Goal: Task Accomplishment & Management: Manage account settings

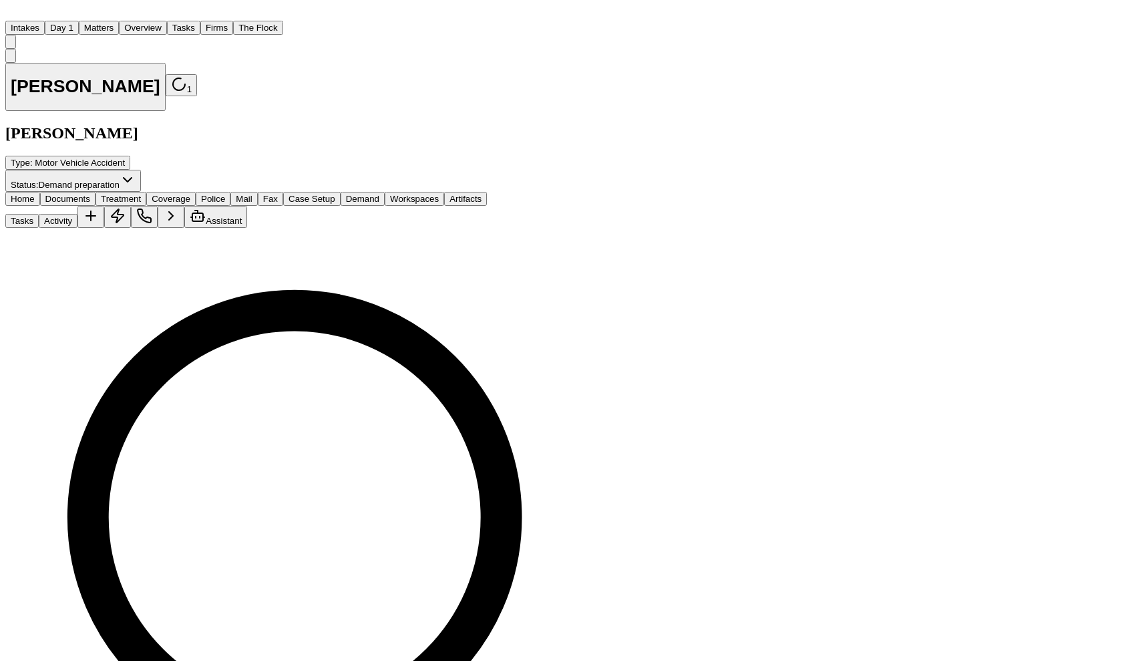
click at [106, 19] on nav "Intakes Day 1 Matters Overview Tasks Firms The Flock MA" at bounding box center [335, 26] width 661 height 43
click at [112, 21] on button "Matters" at bounding box center [99, 28] width 40 height 14
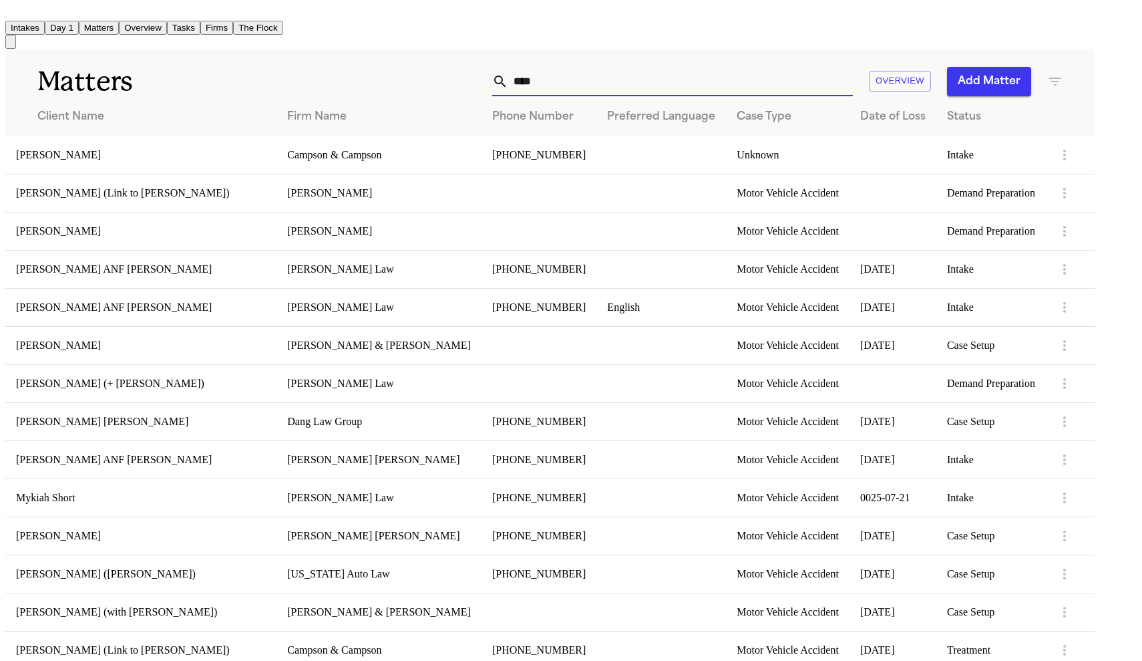
click at [796, 67] on input "****" at bounding box center [680, 81] width 345 height 29
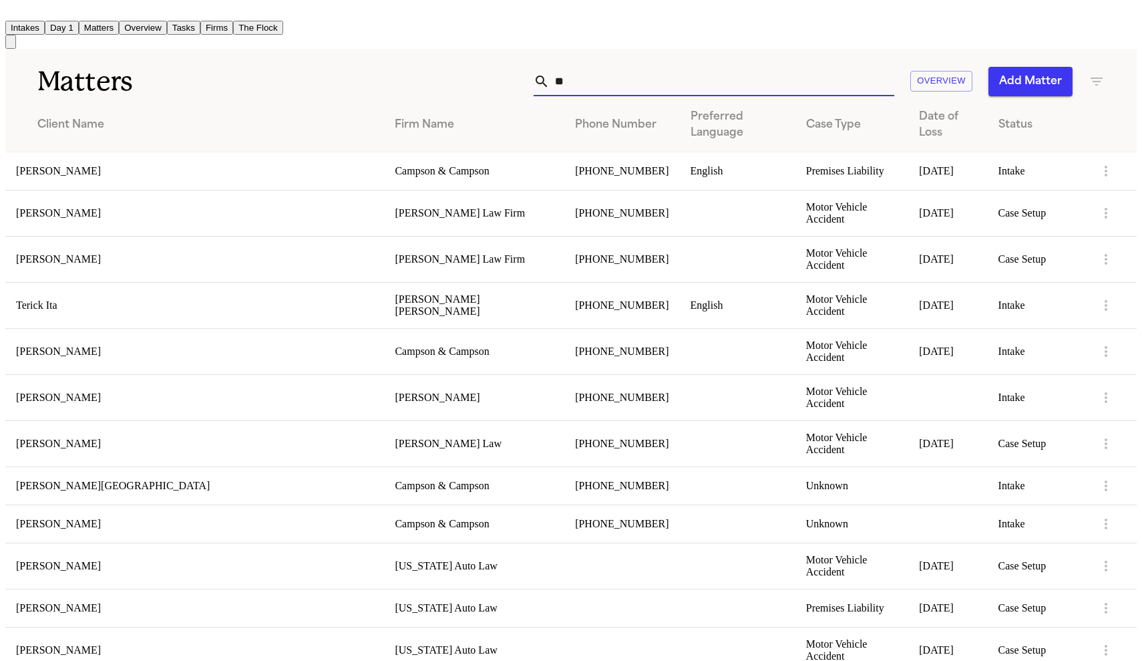
type input "*"
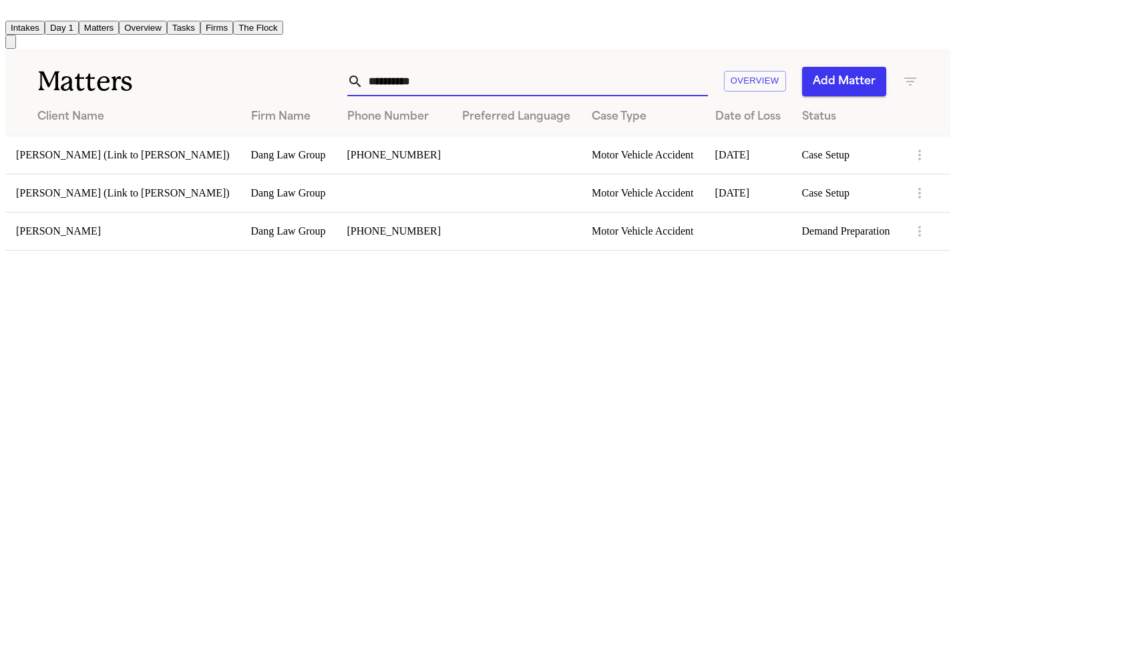
type input "**********"
click at [240, 212] on td "[PERSON_NAME]" at bounding box center [122, 231] width 235 height 38
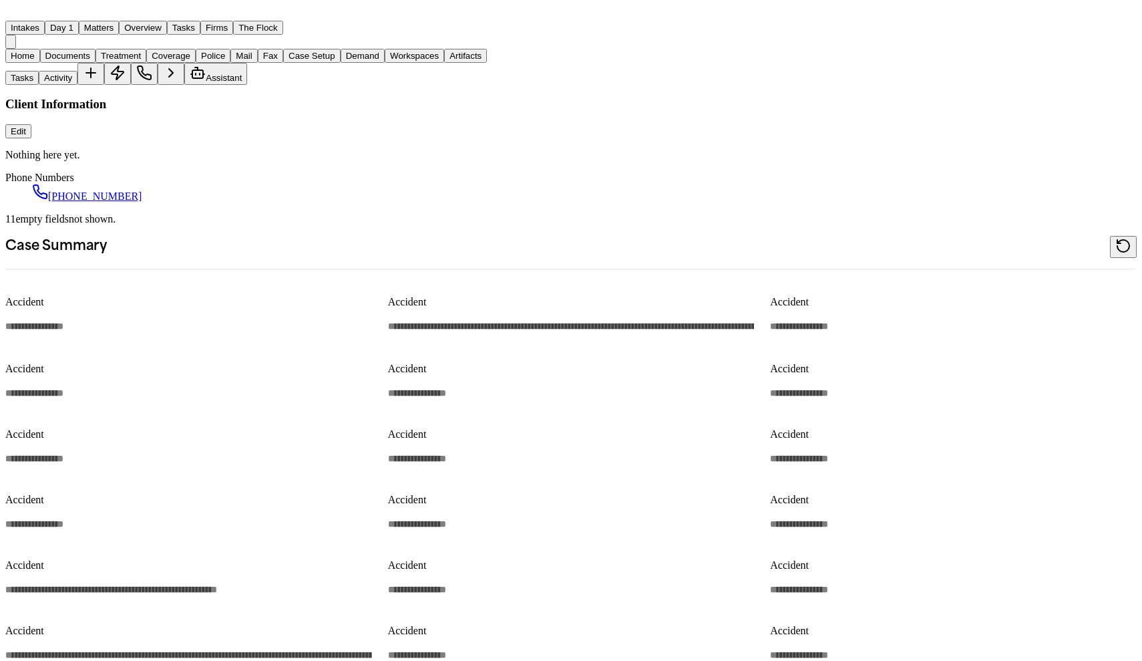
type textarea "*"
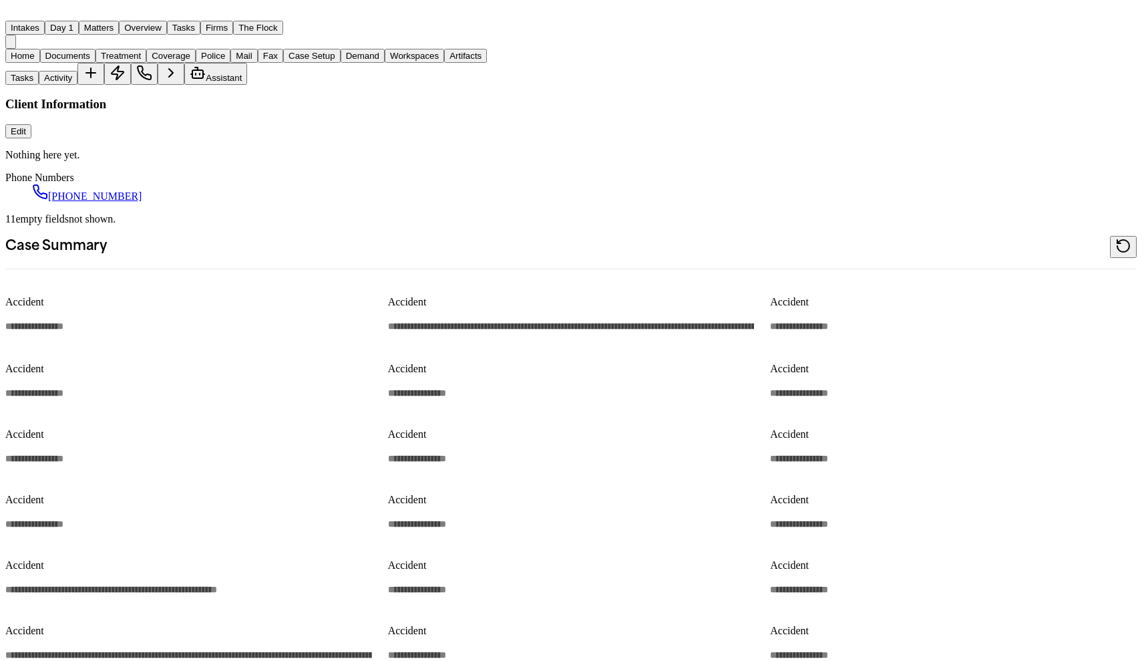
type textarea "*"
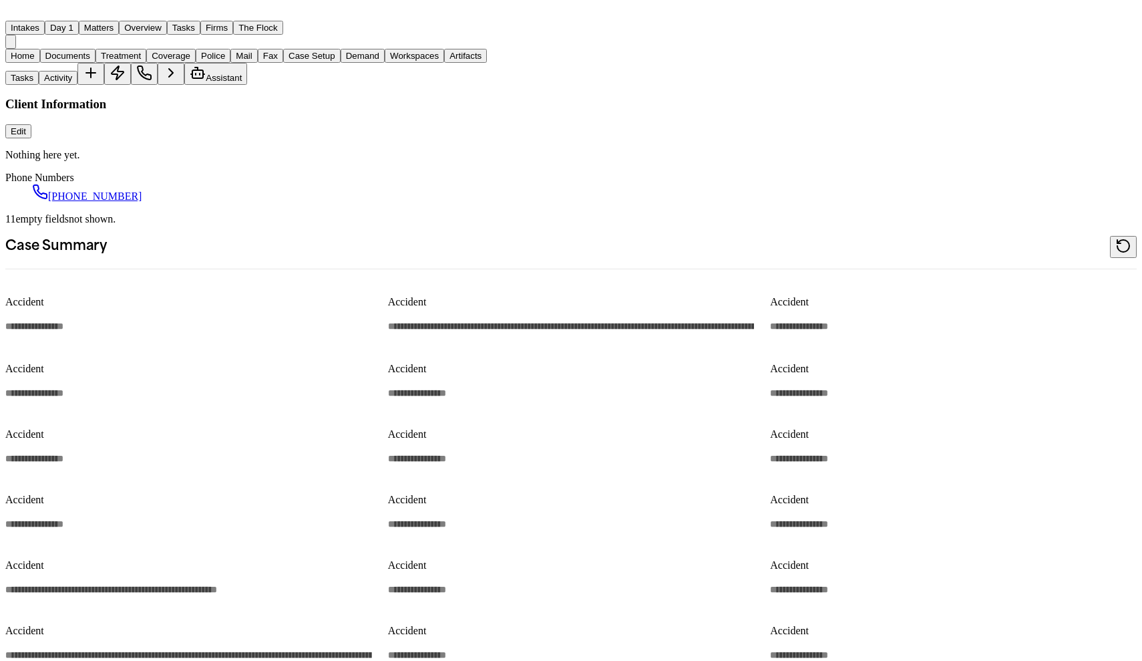
type textarea "*"
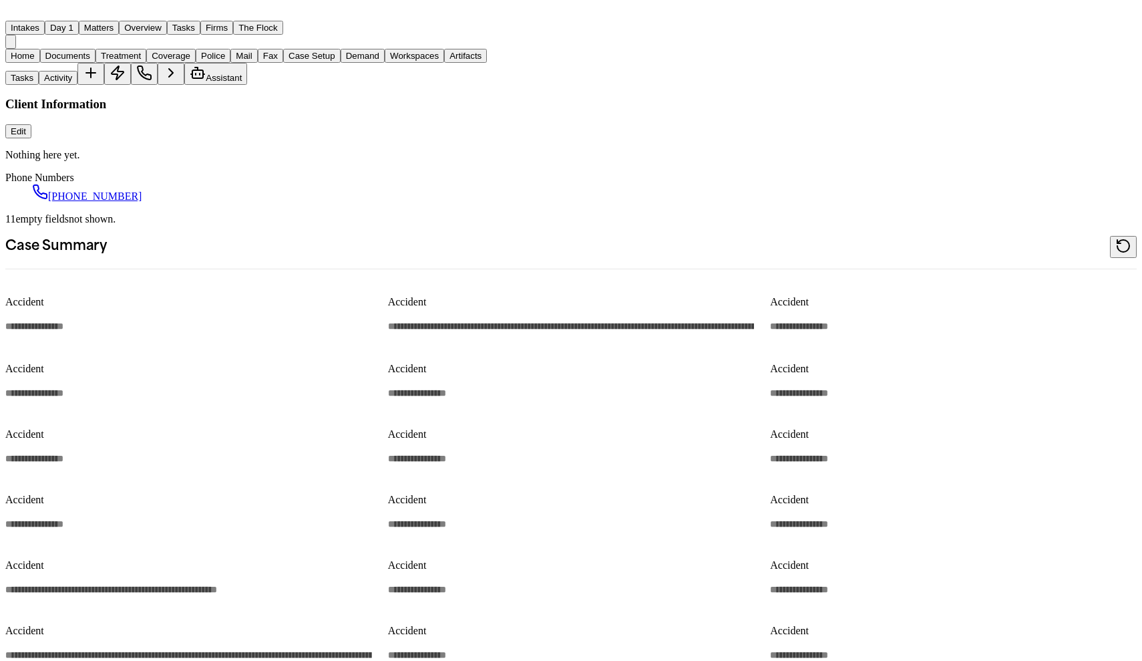
type textarea "*"
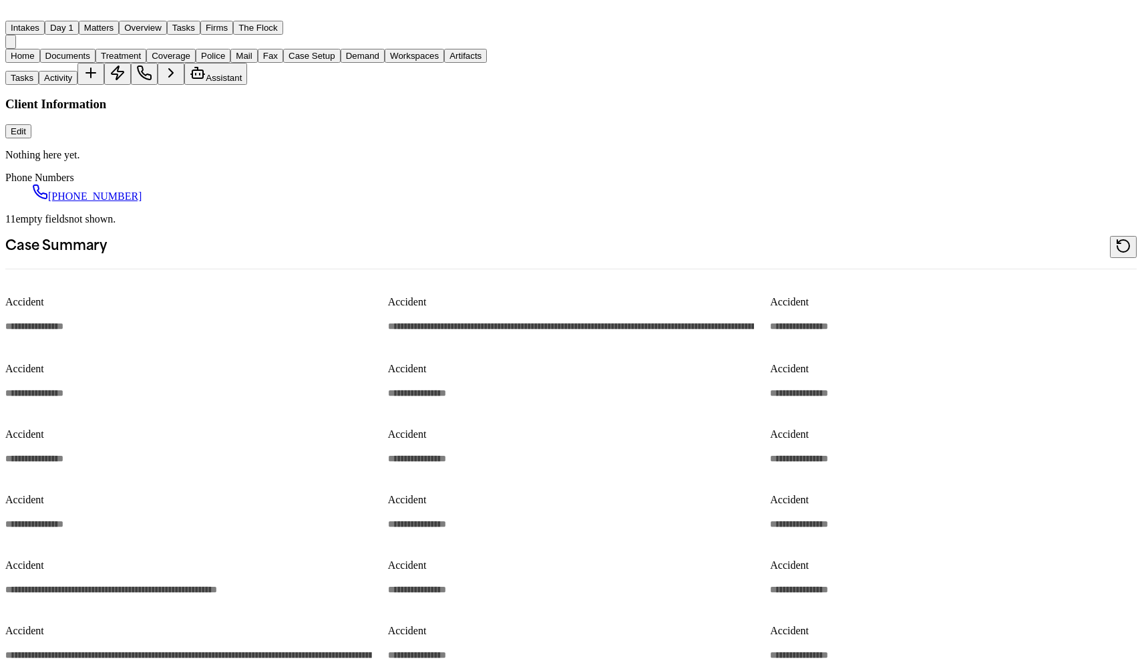
type textarea "*"
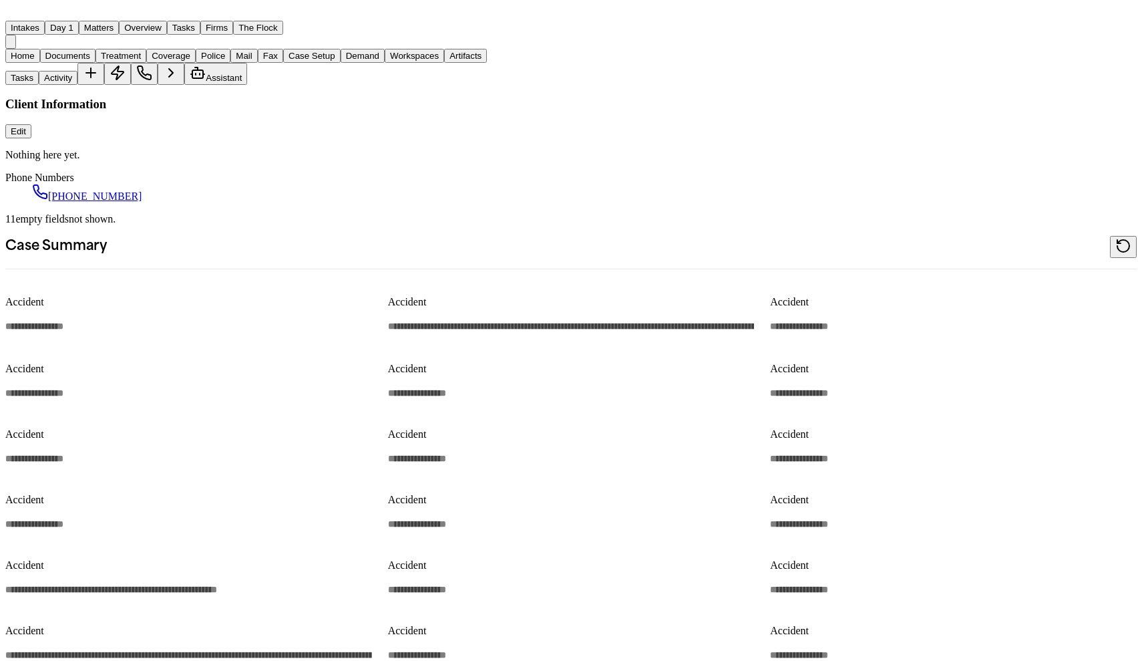
type textarea "*"
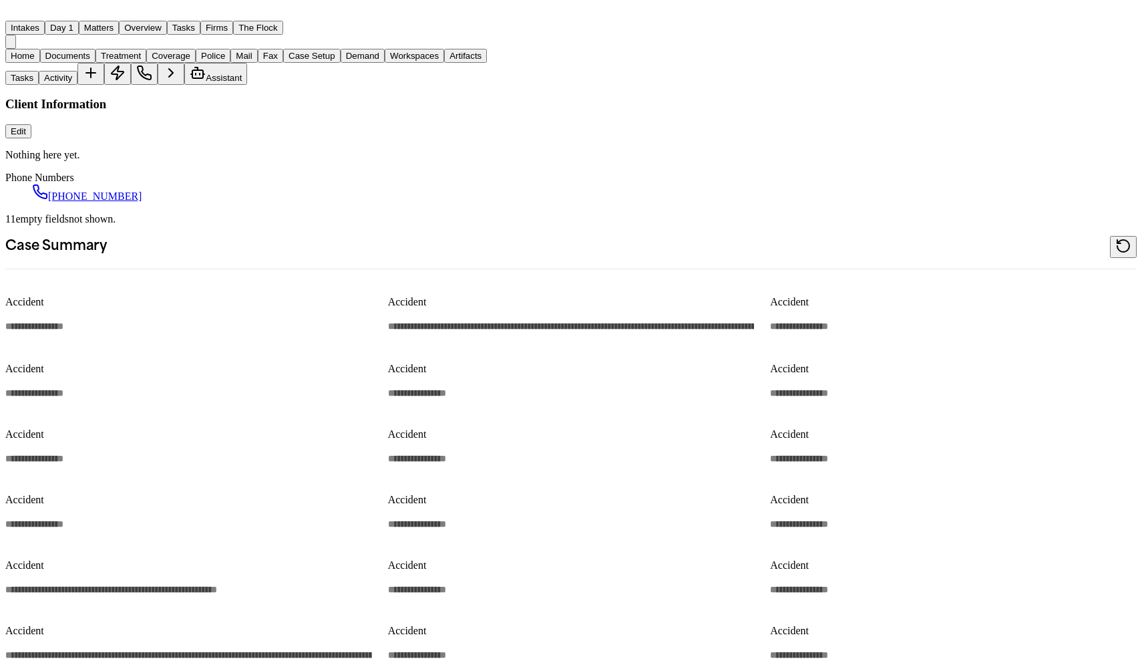
type textarea "*"
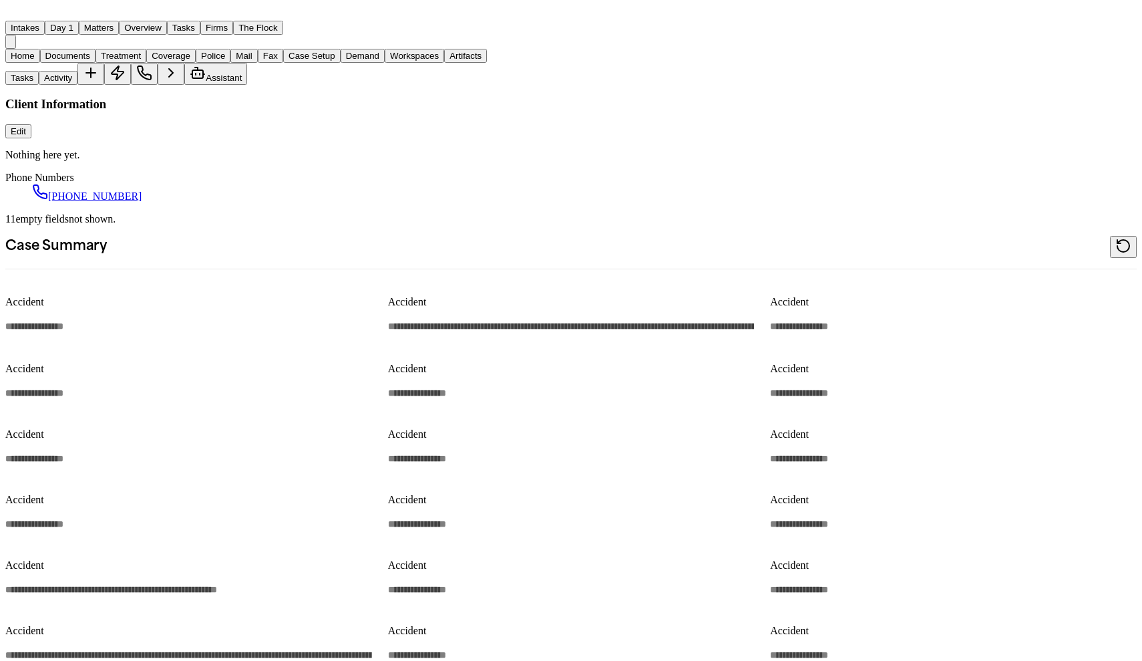
type textarea "*"
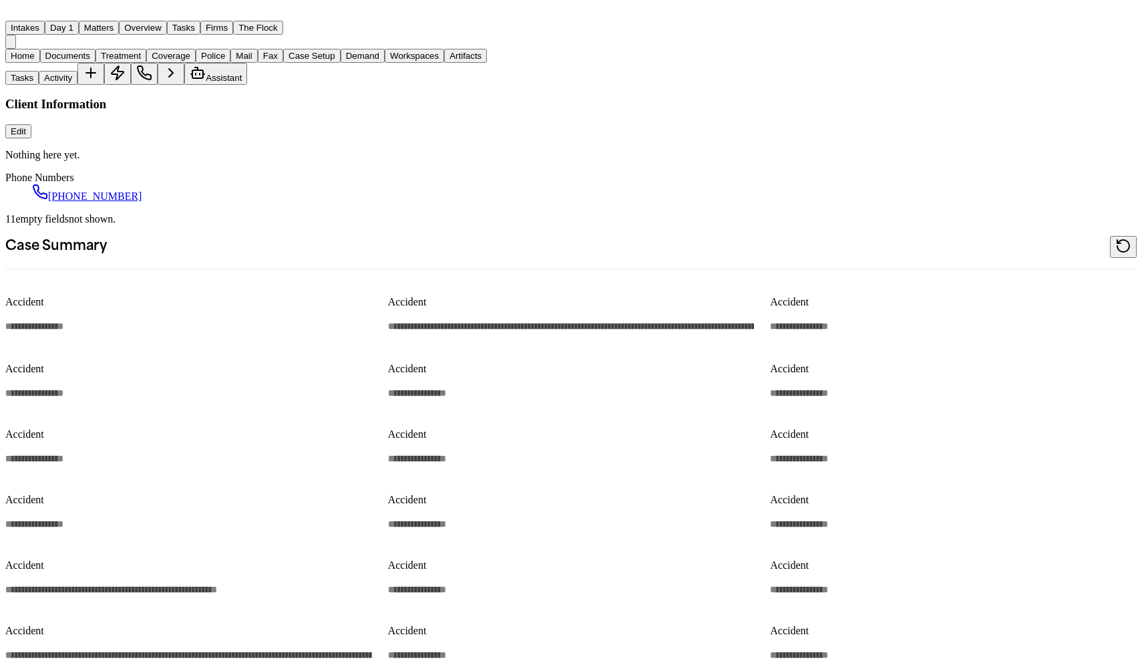
type textarea "*"
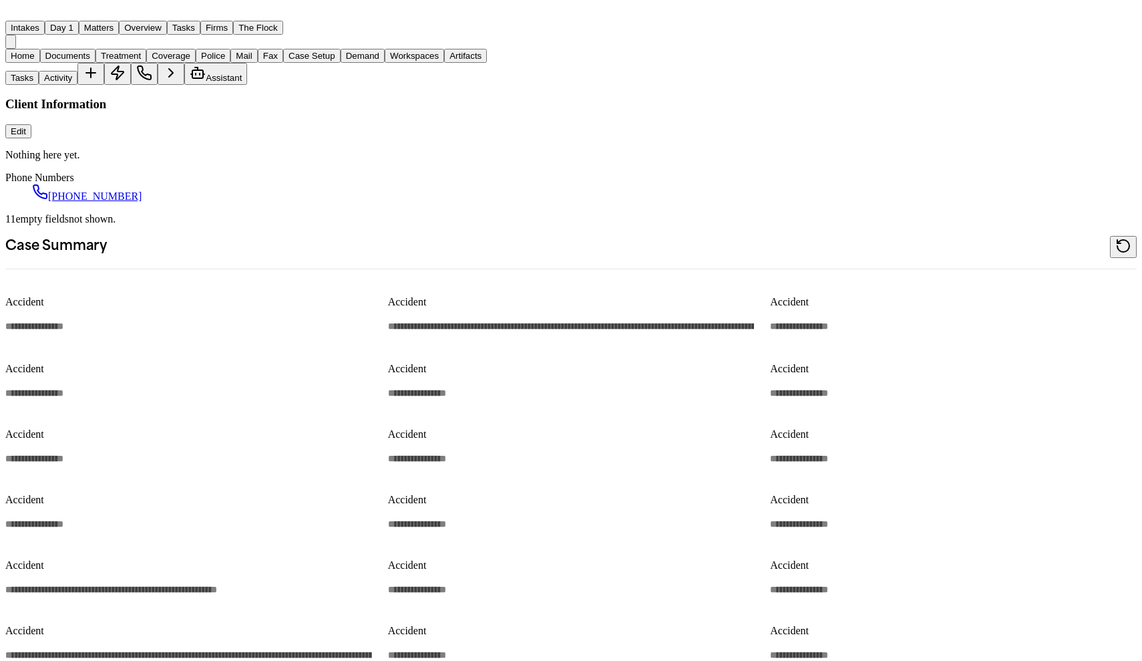
type textarea "*"
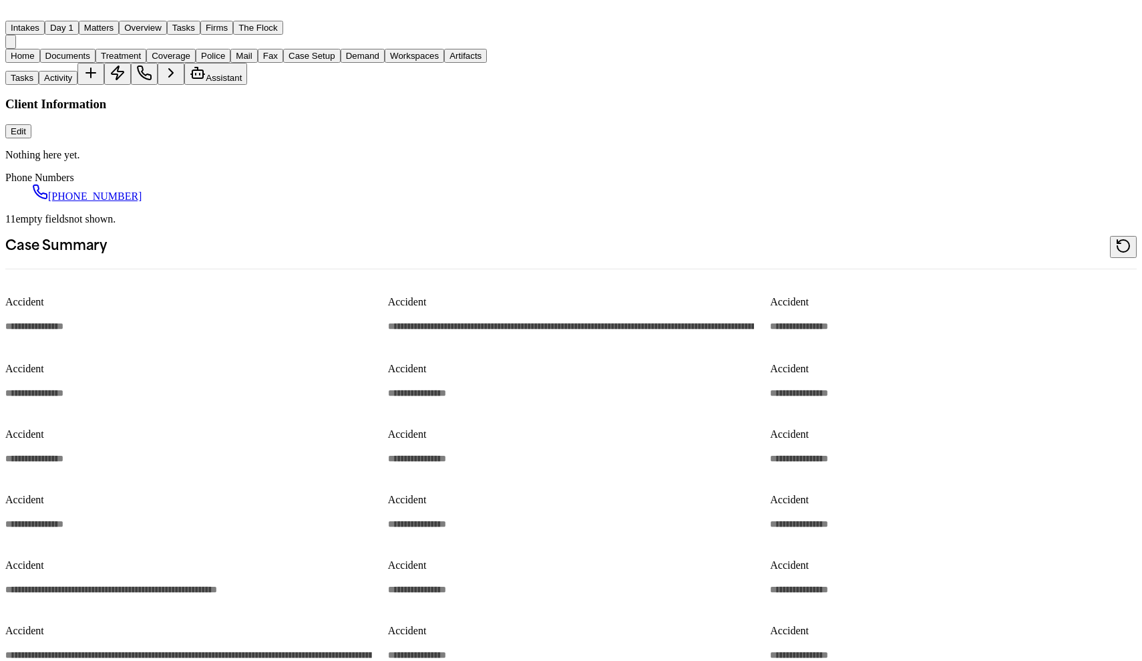
type textarea "*"
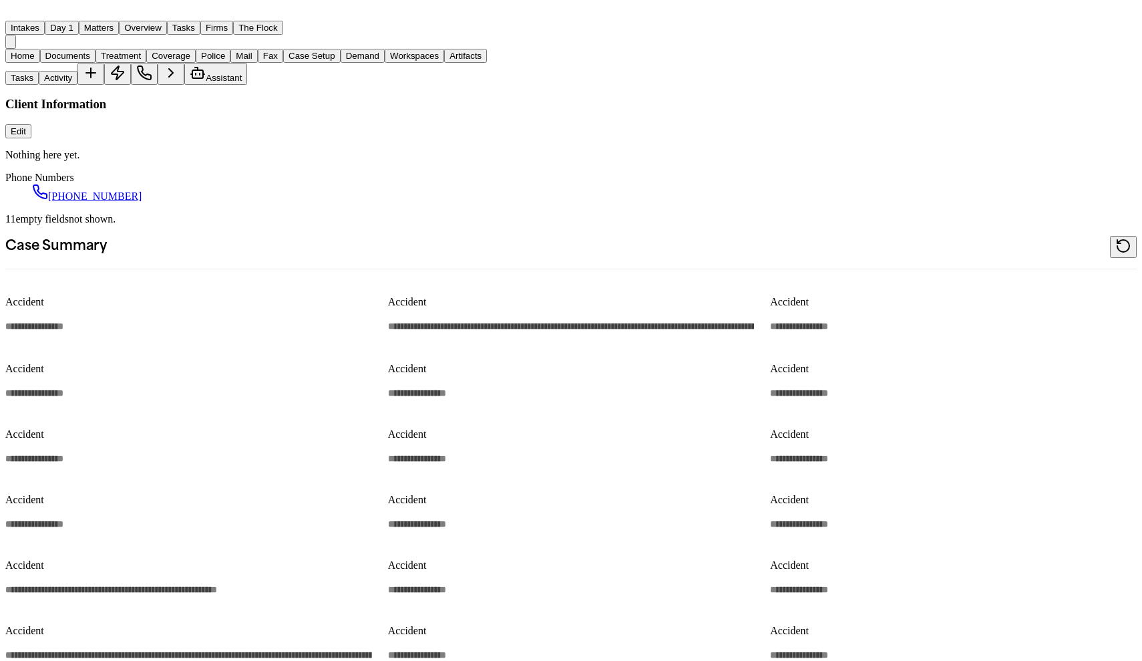
type textarea "*"
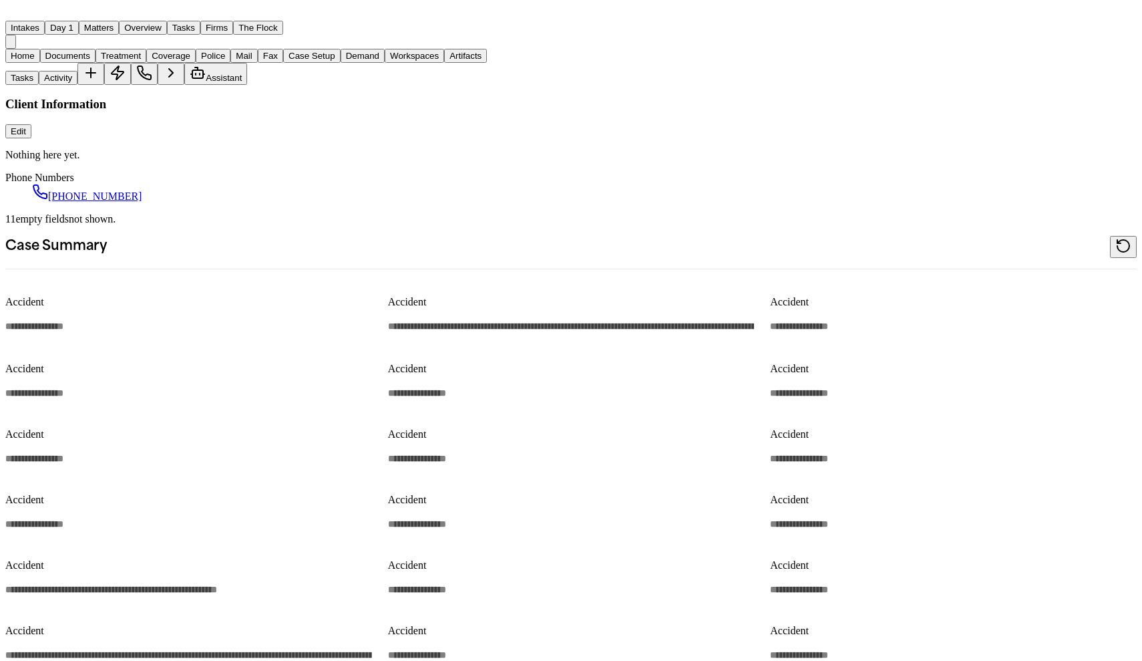
type textarea "*"
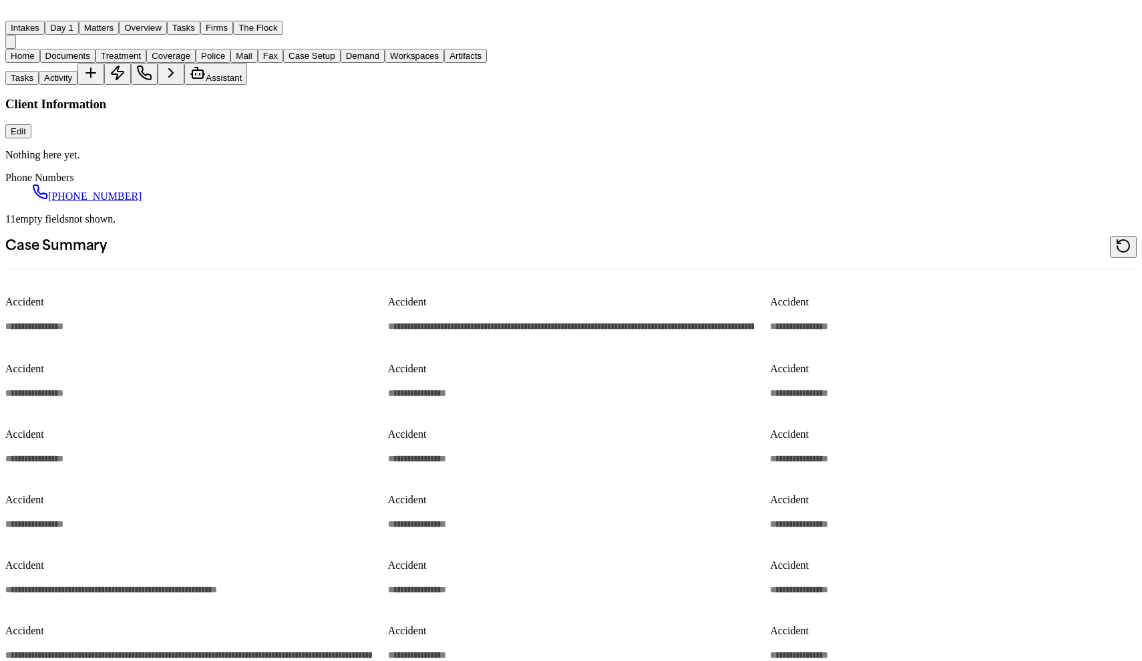
type textarea "*"
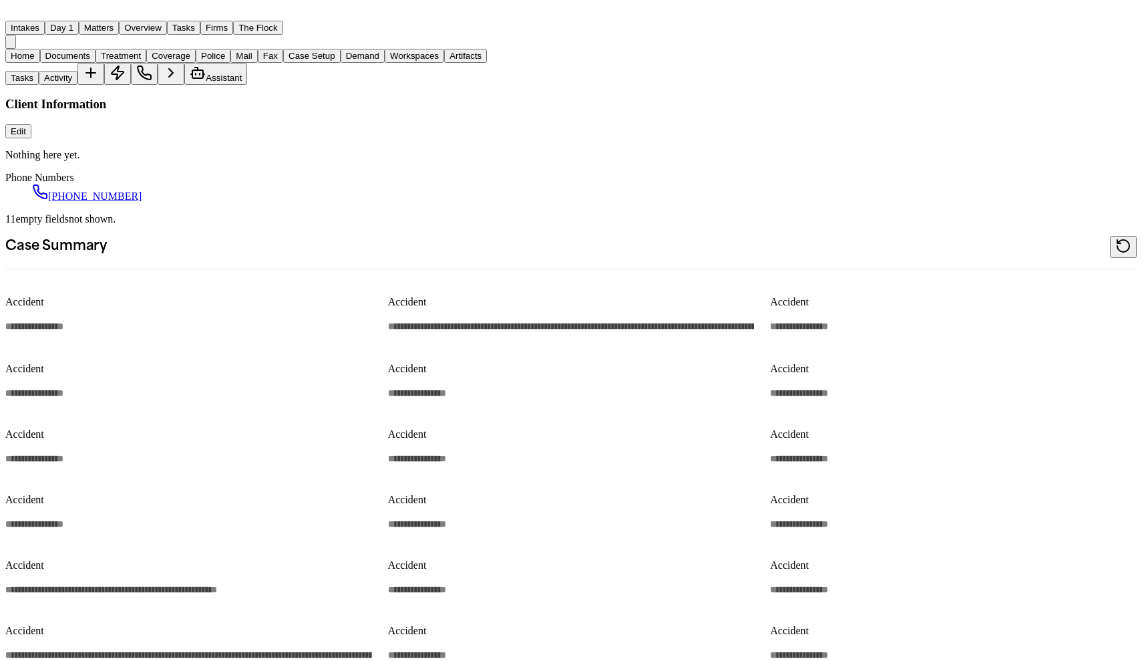
type textarea "*"
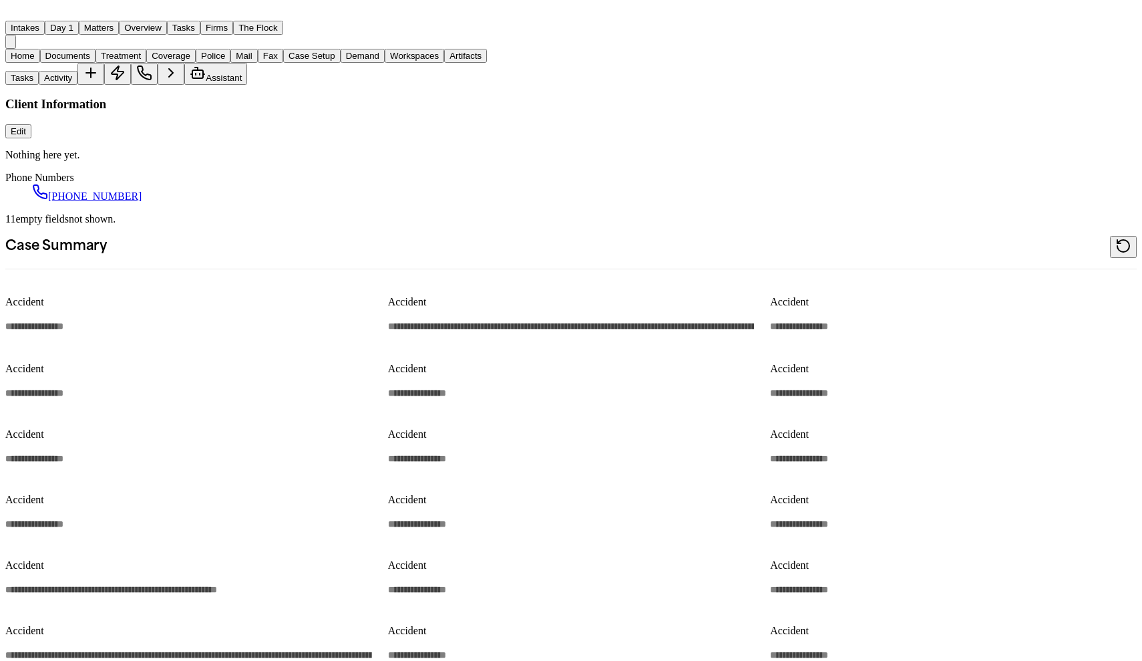
type textarea "*"
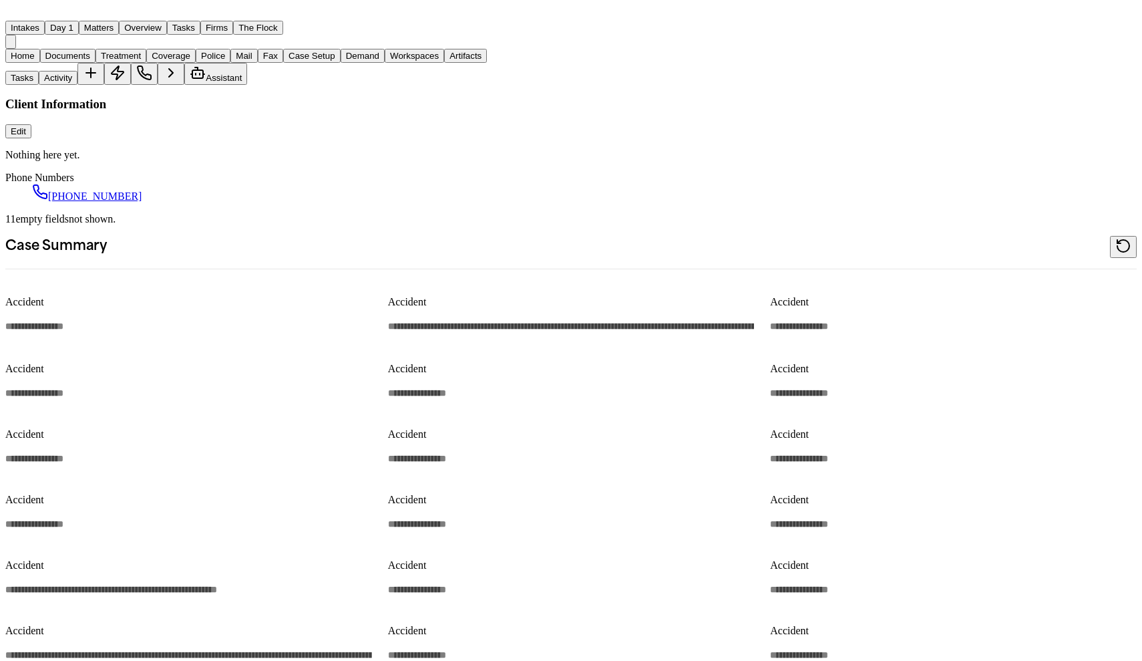
type textarea "*"
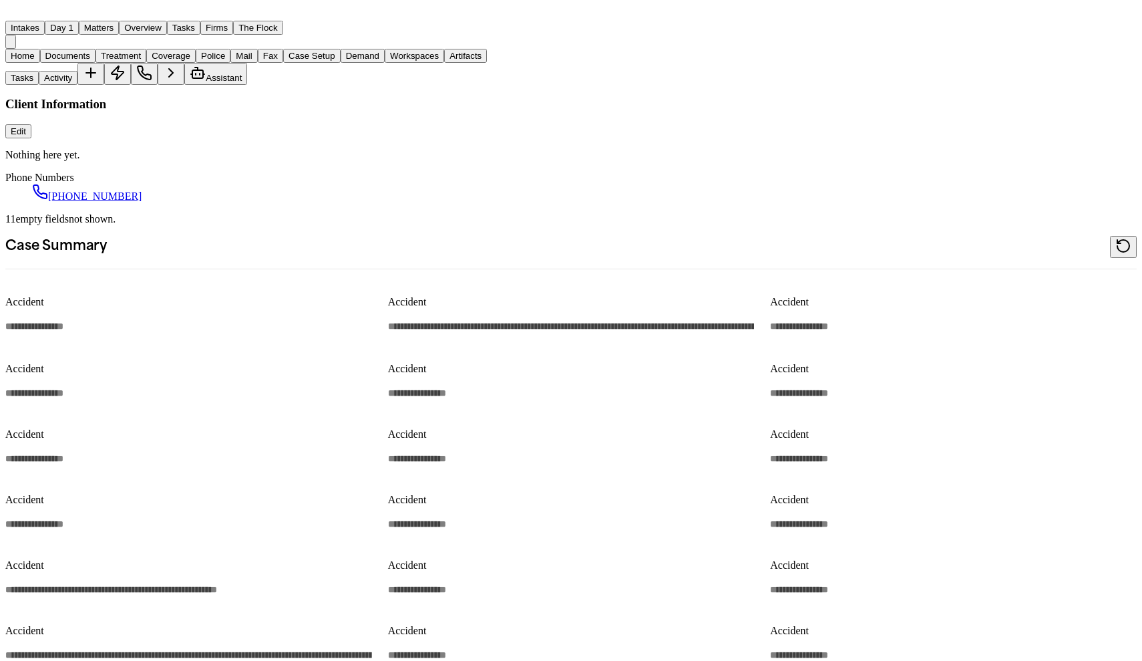
type textarea "*"
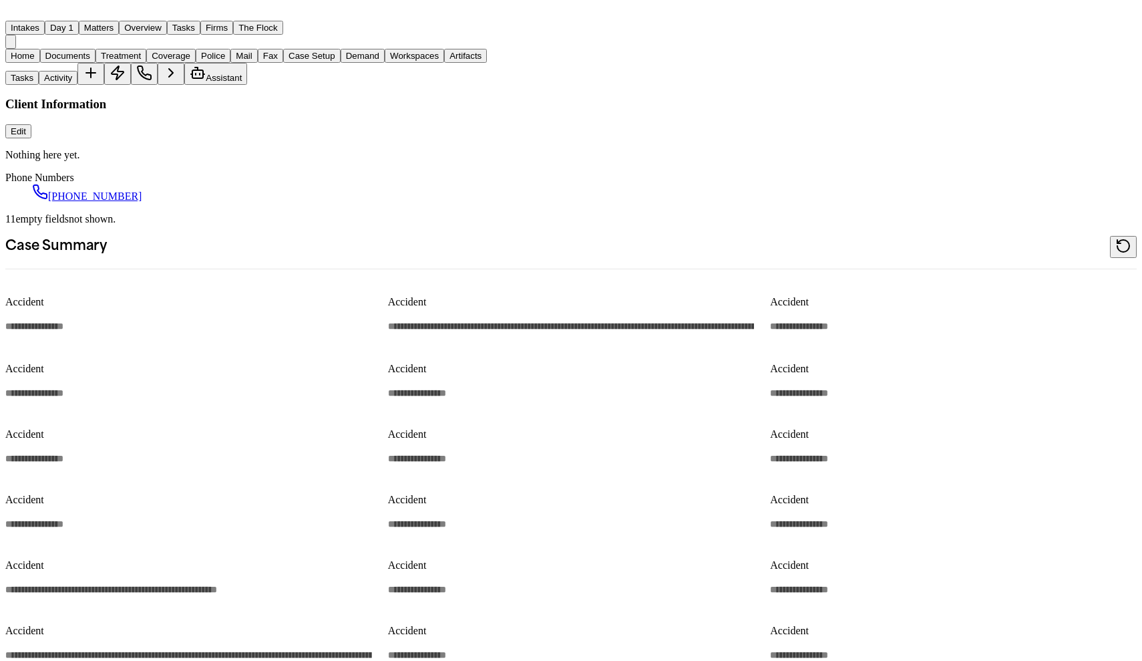
type textarea "*"
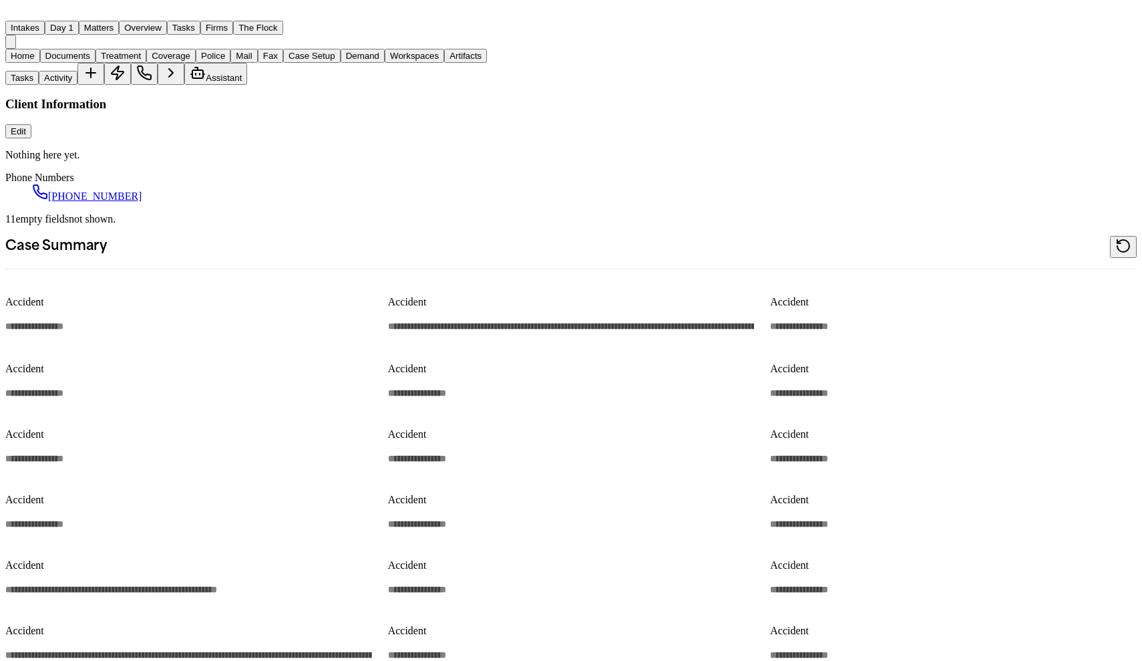
type textarea "*"
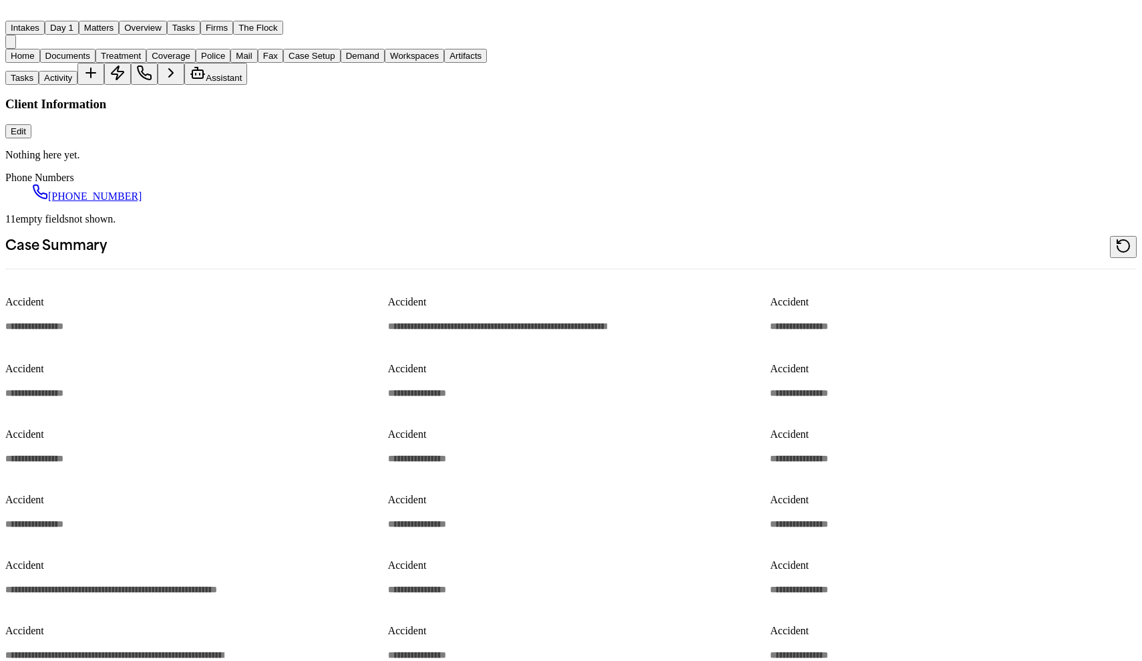
type textarea "*"
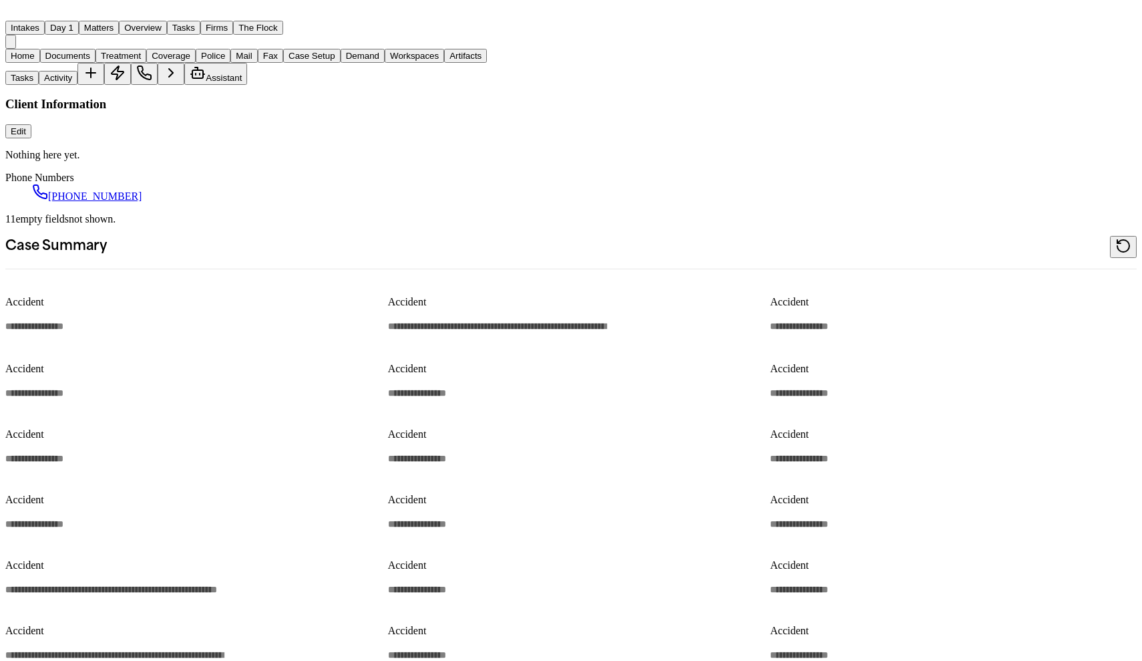
type textarea "*"
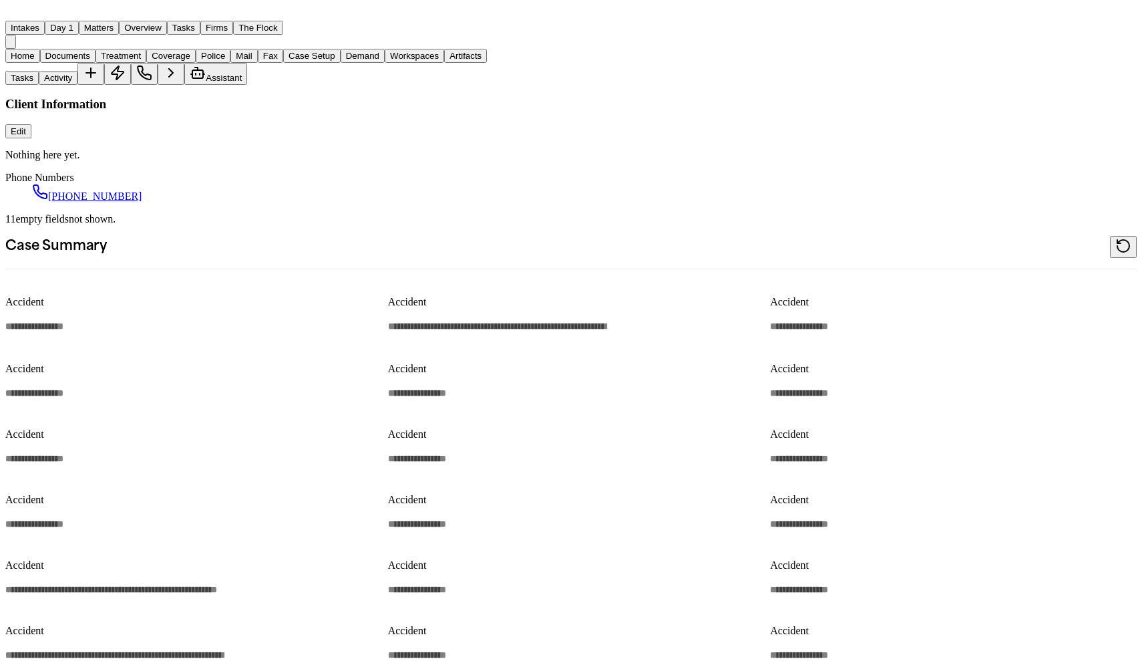
type textarea "*"
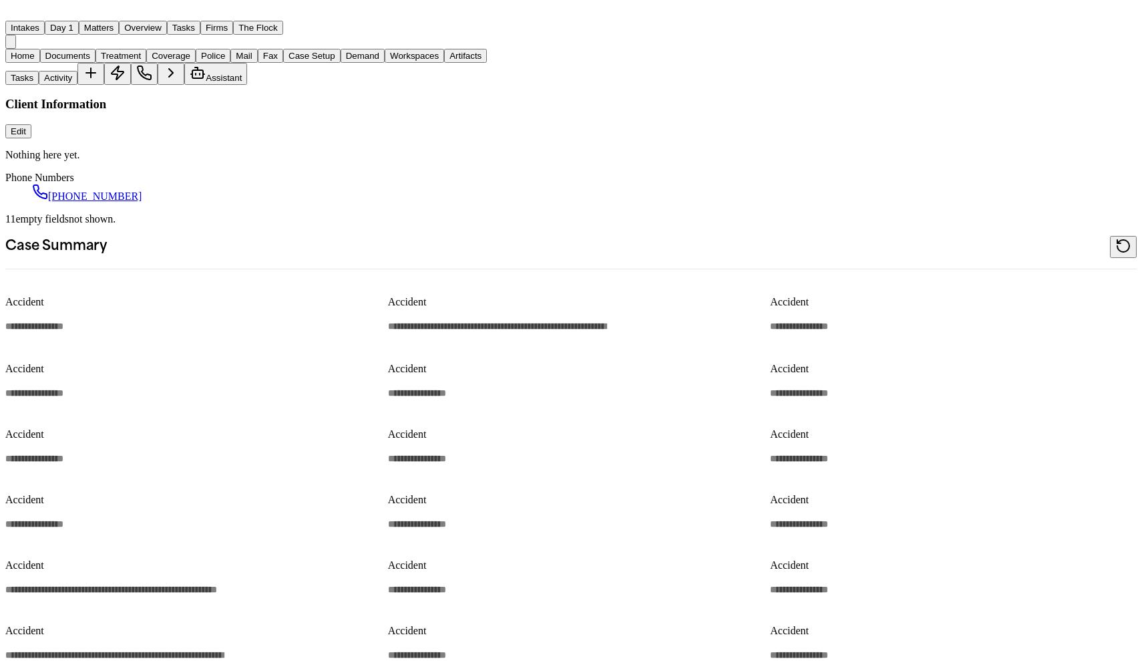
type textarea "*"
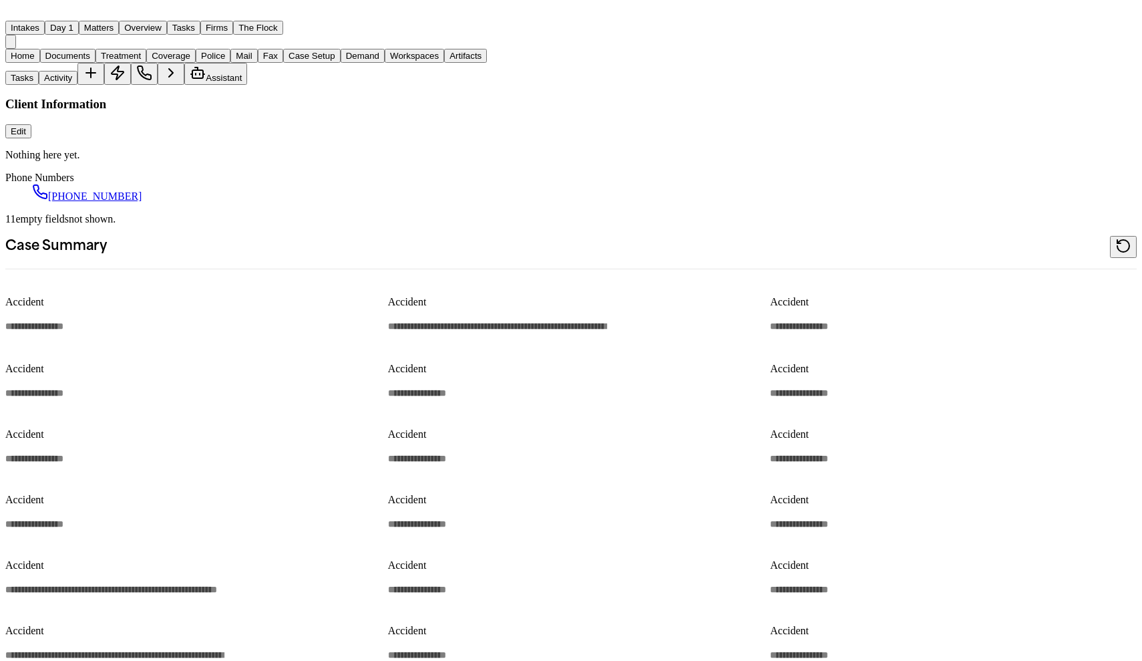
type textarea "*"
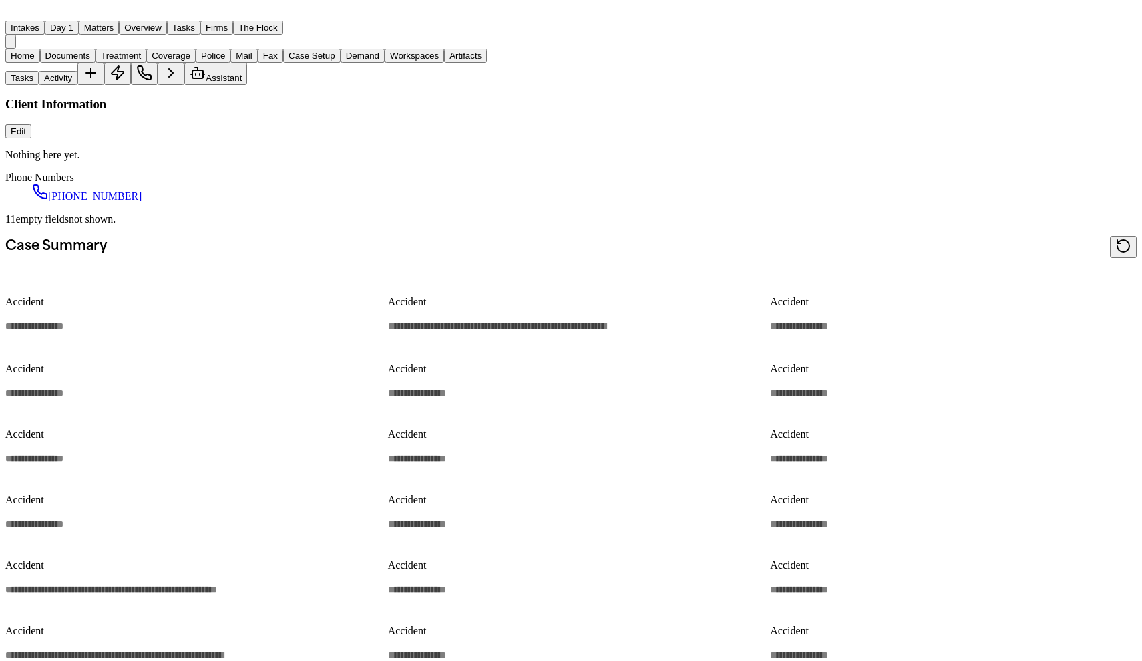
type textarea "*"
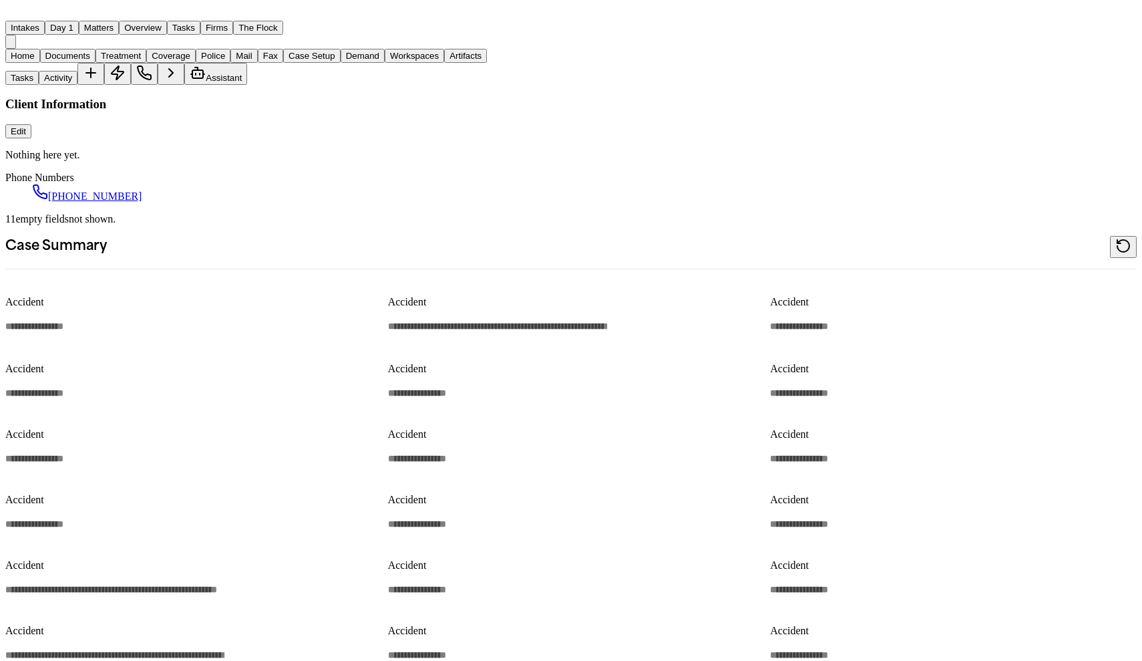
type textarea "*"
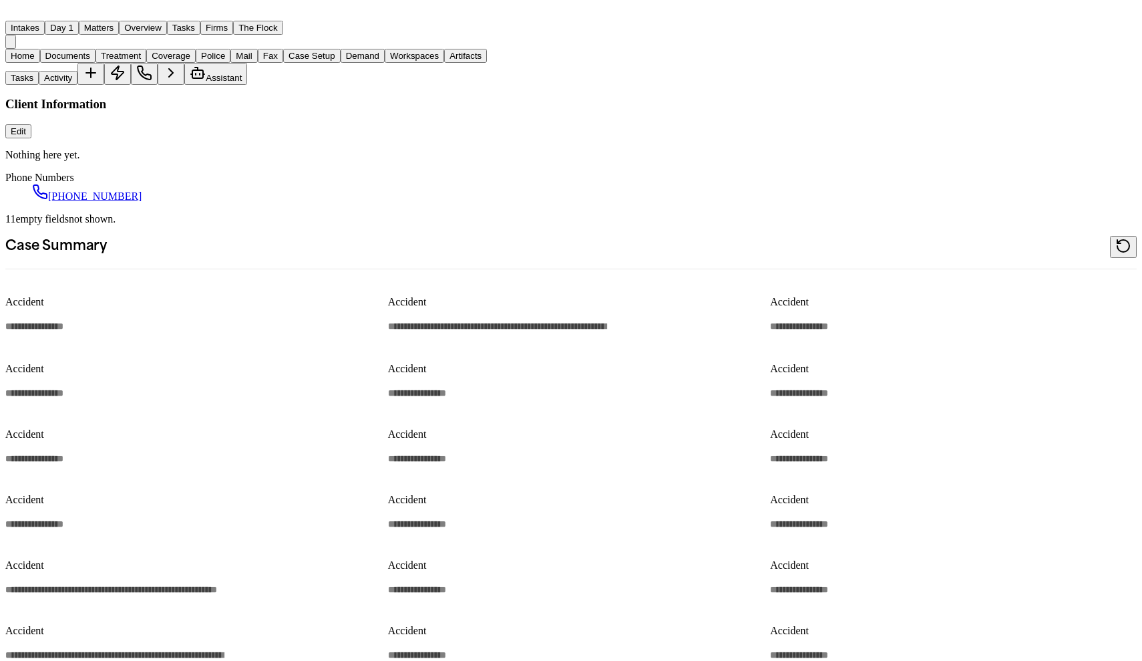
type textarea "*"
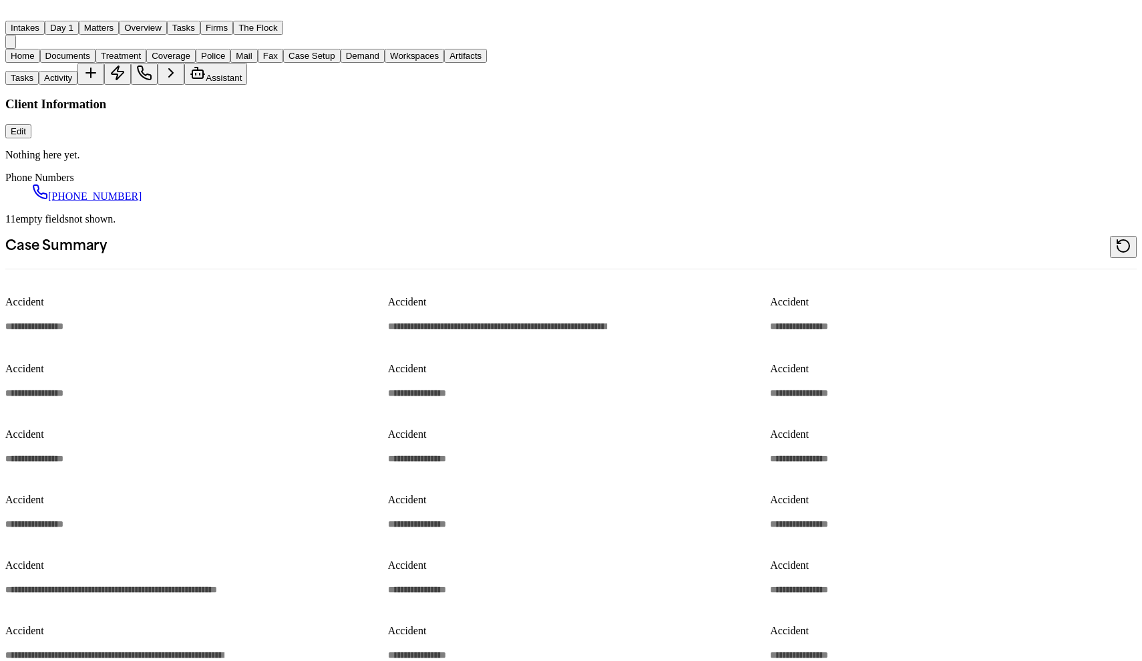
type textarea "*"
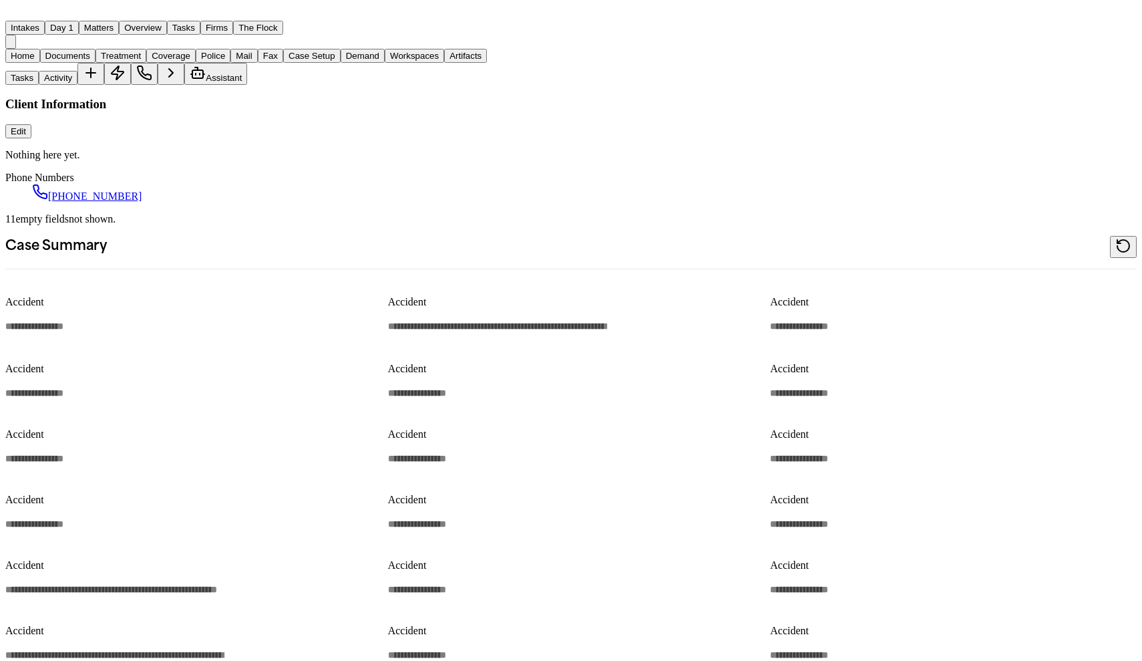
type textarea "*"
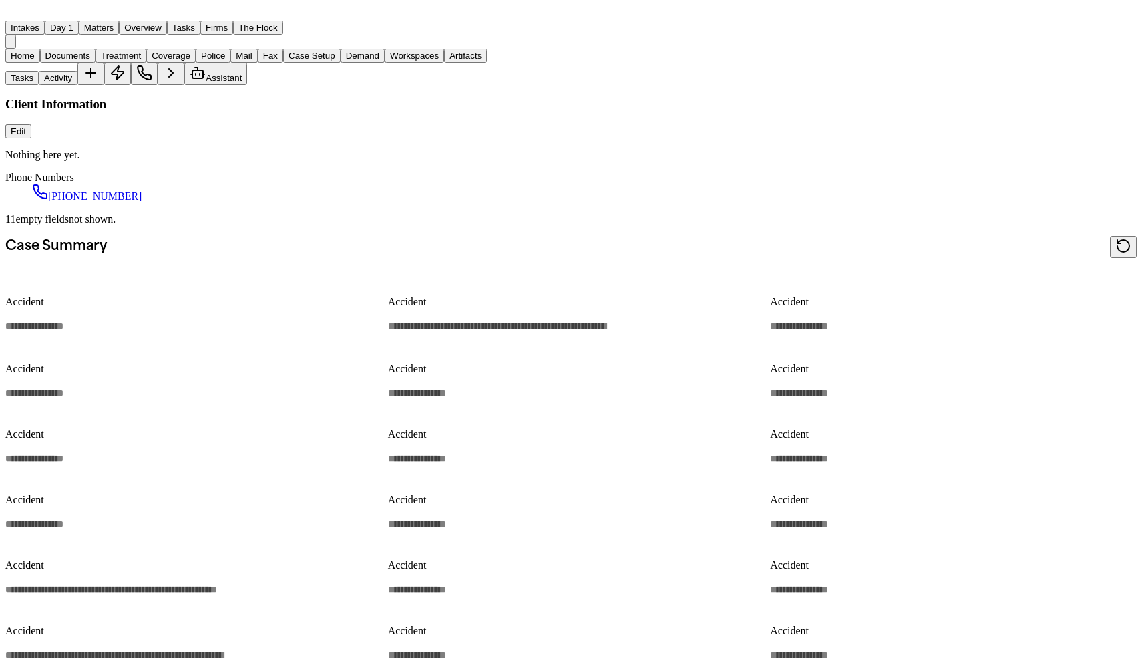
type textarea "*"
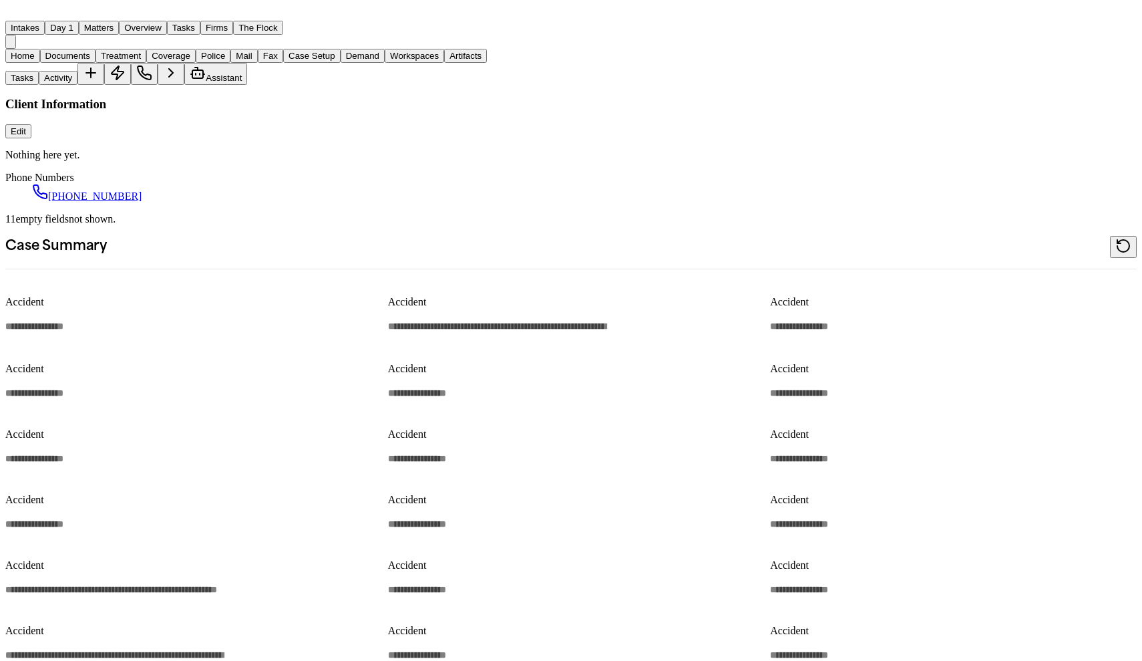
type textarea "*"
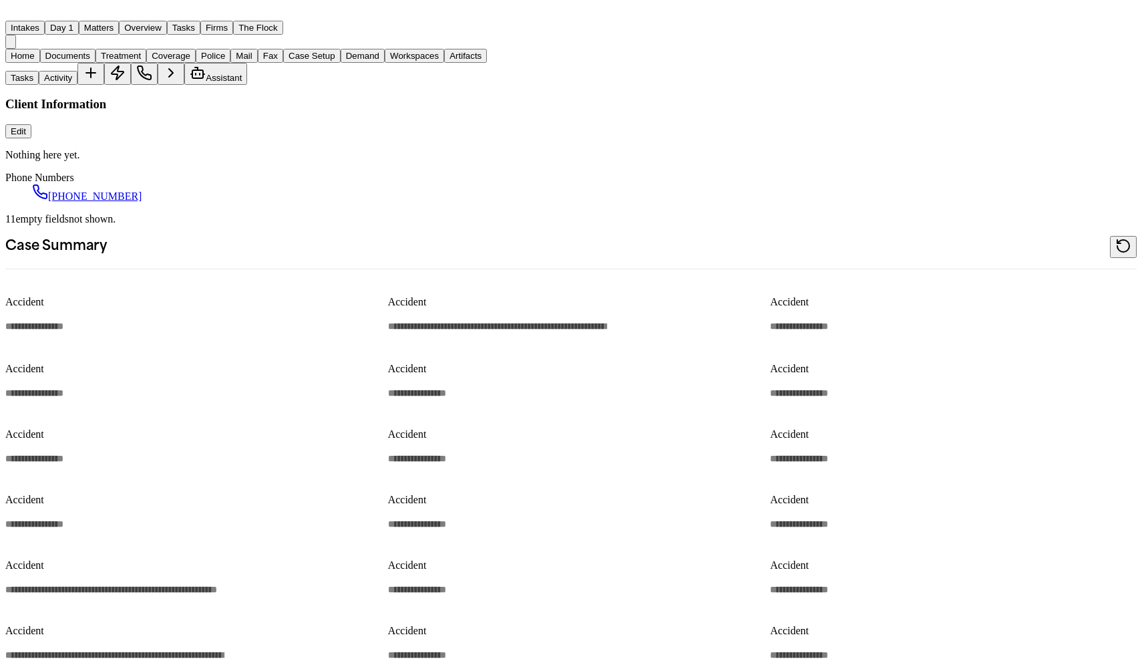
type textarea "*"
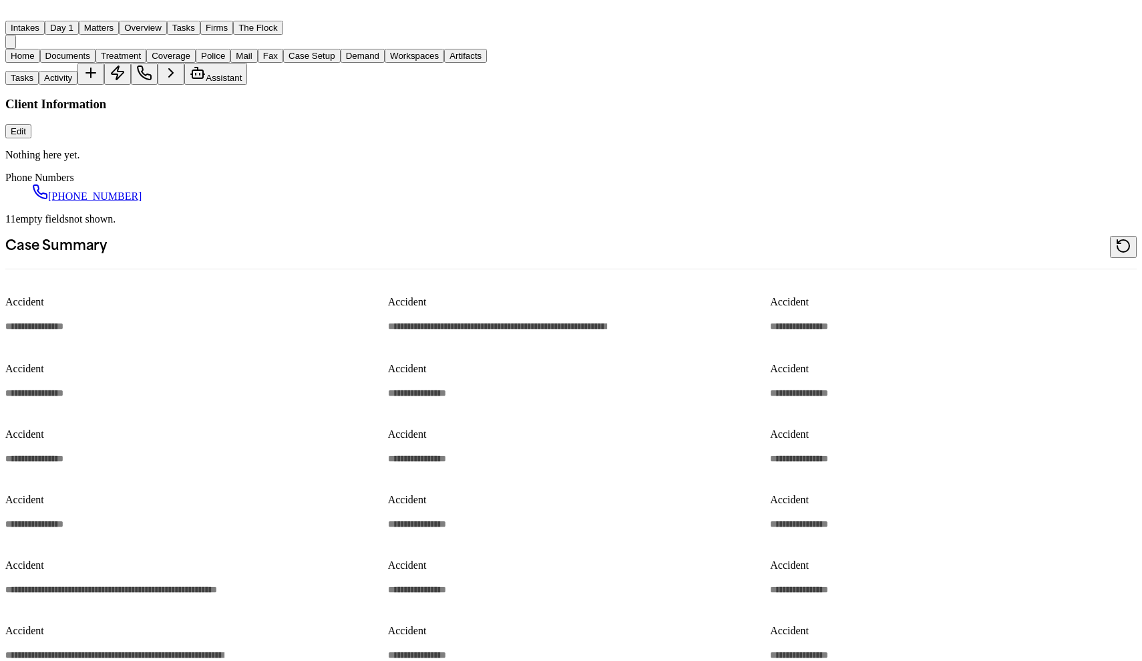
type textarea "*"
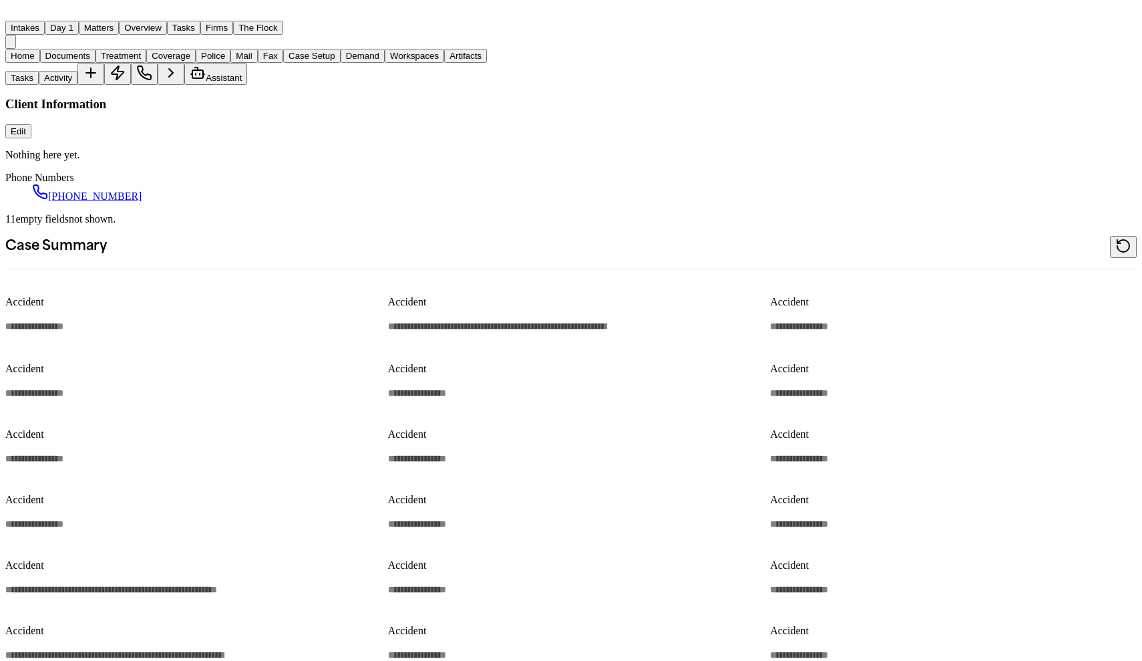
type textarea "*"
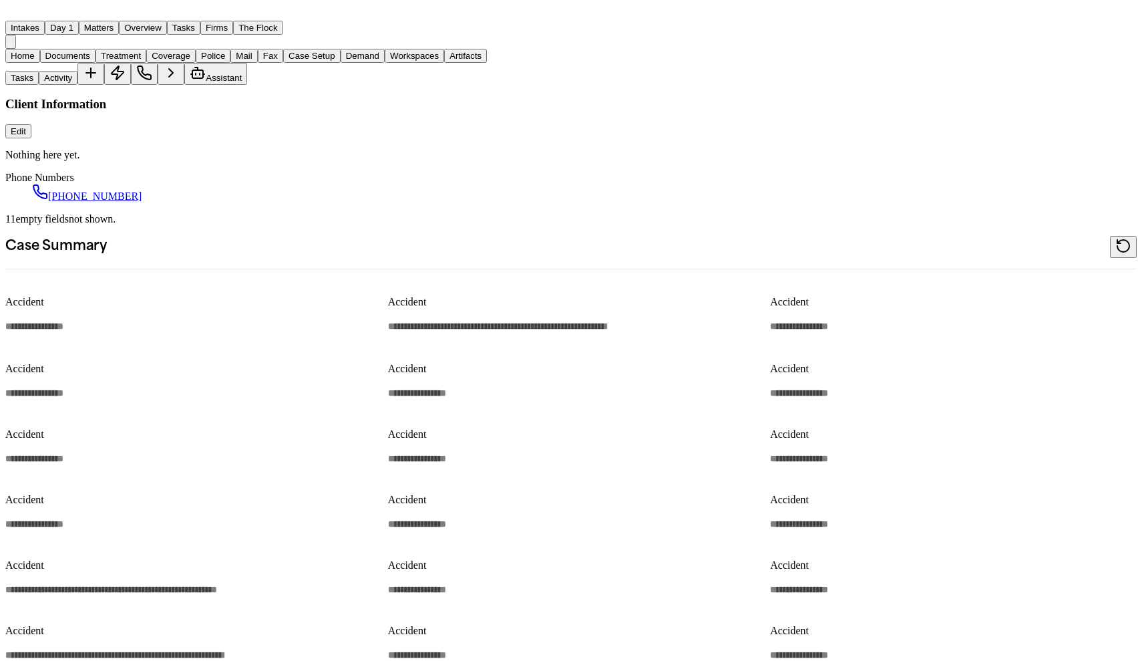
type textarea "*"
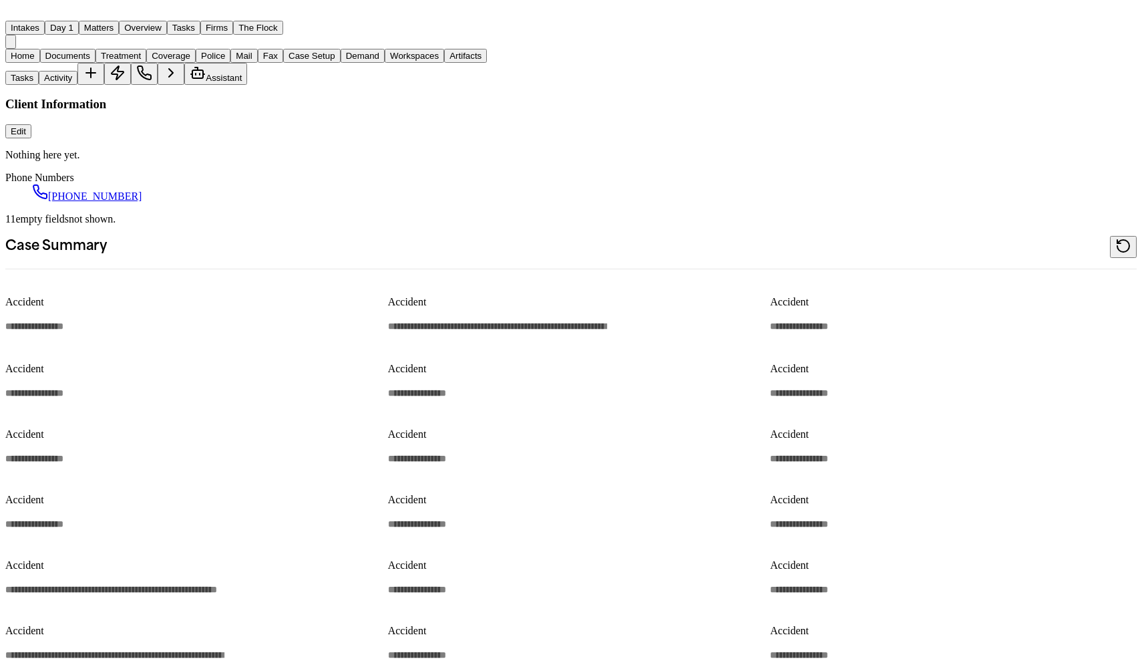
type textarea "*"
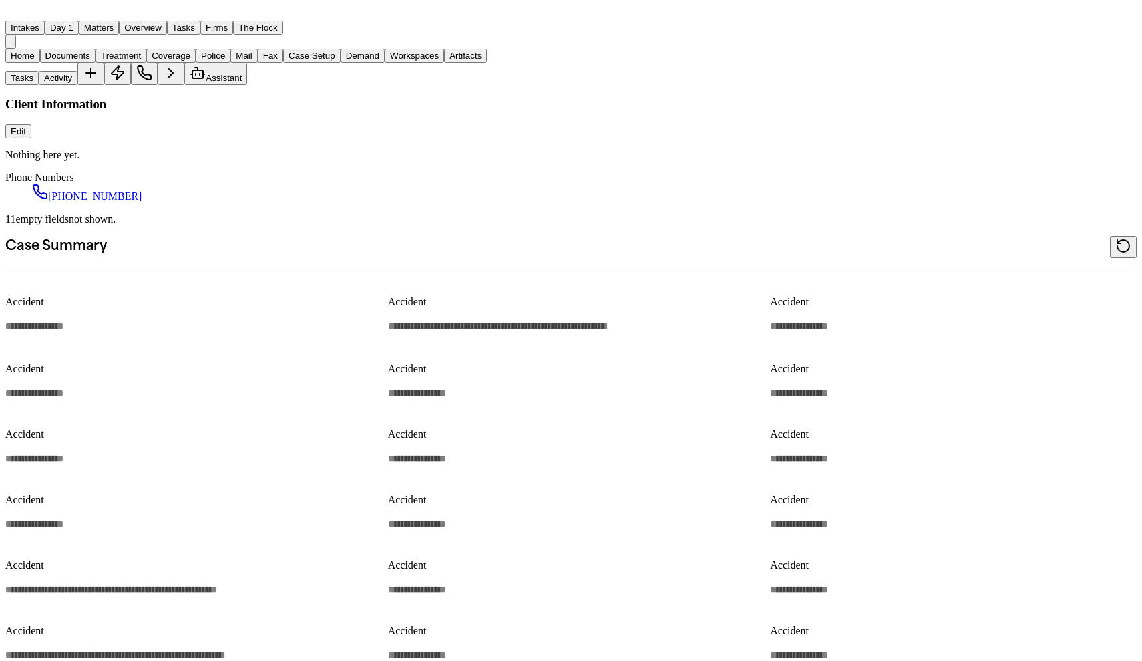
type textarea "*"
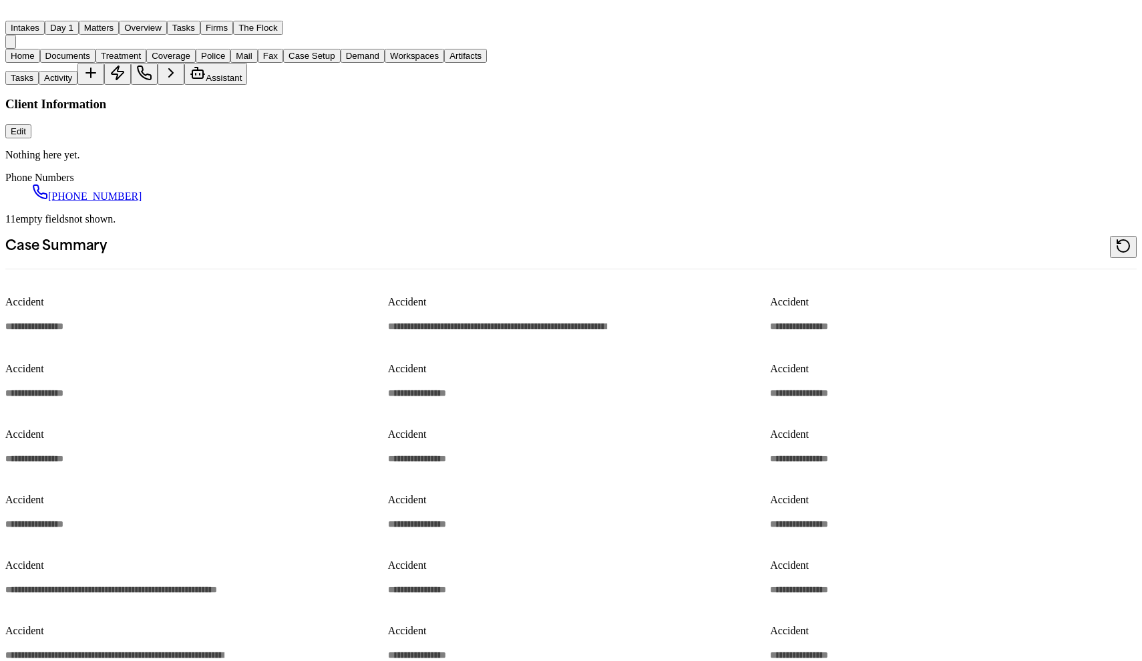
type textarea "*"
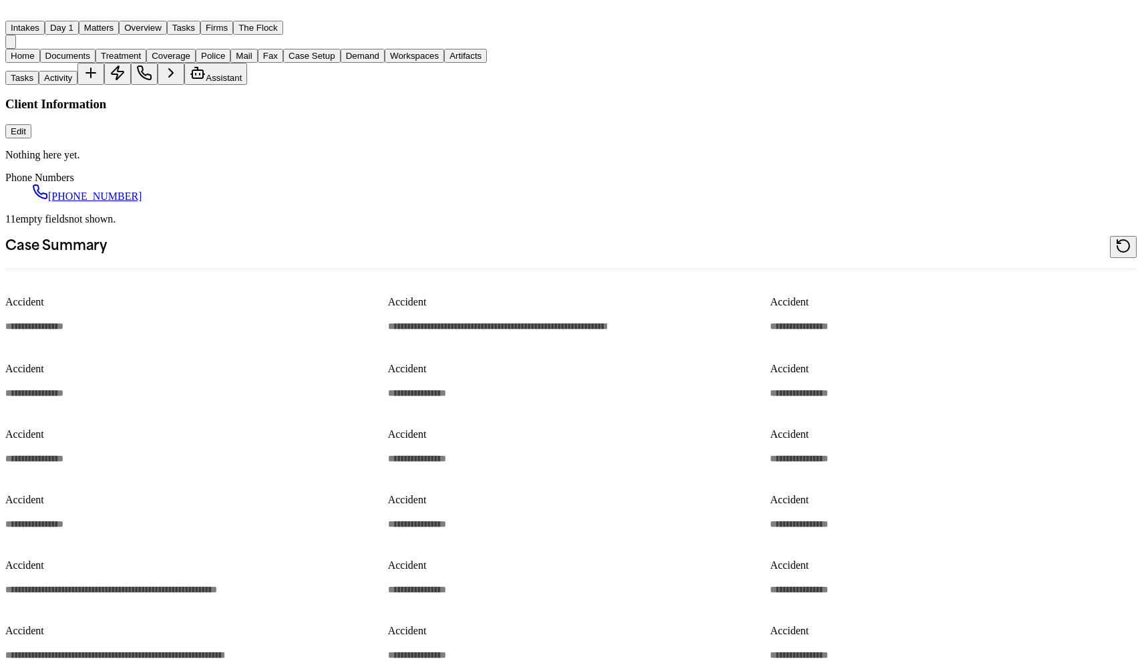
type textarea "*"
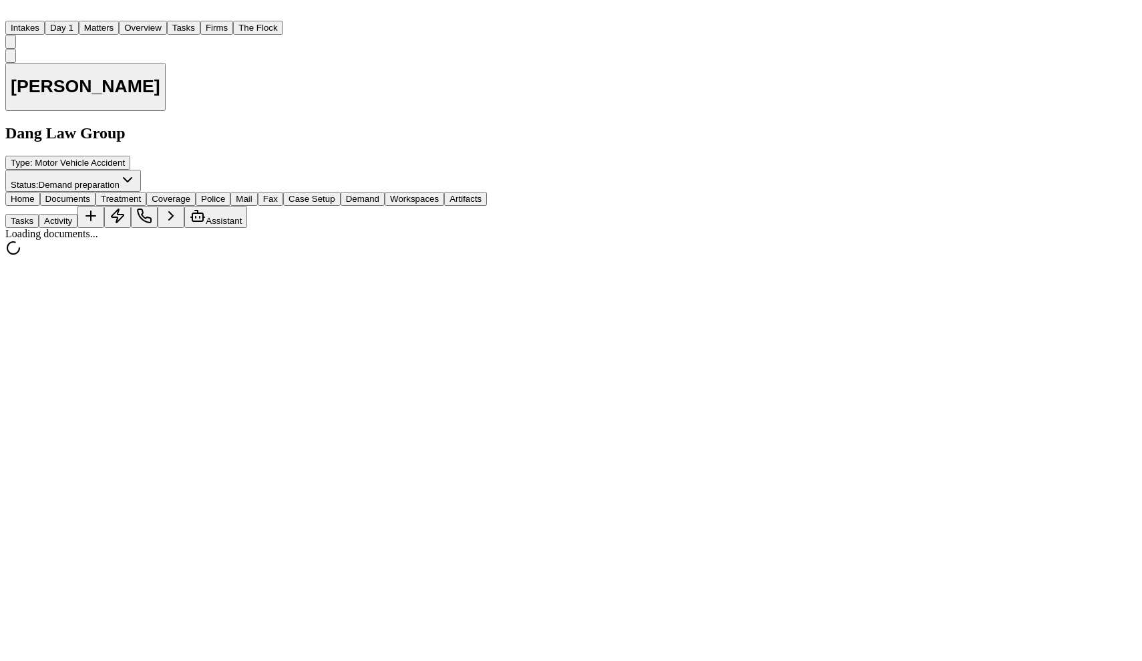
click at [73, 194] on span "Documents" at bounding box center [67, 199] width 45 height 10
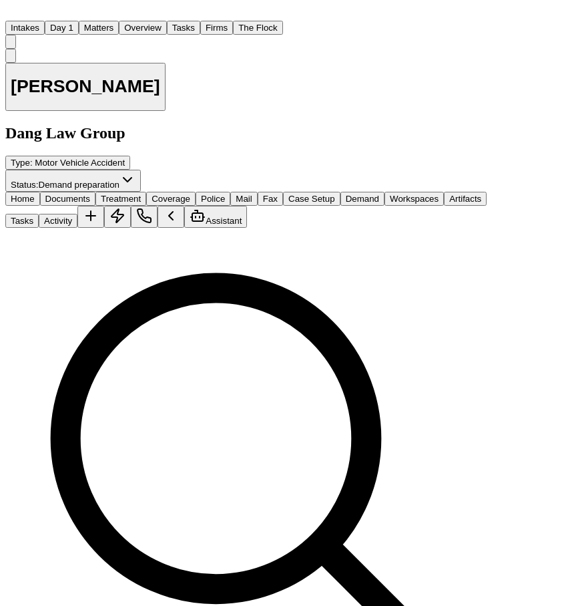
click at [104, 21] on button "Matters" at bounding box center [99, 28] width 40 height 14
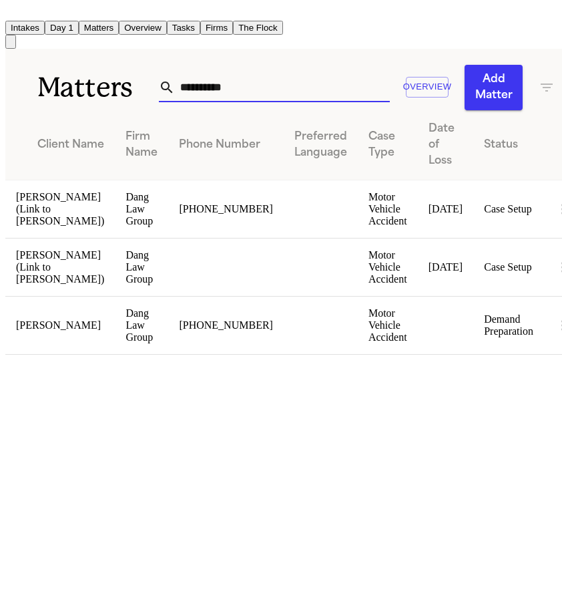
drag, startPoint x: 220, startPoint y: 53, endPoint x: 132, endPoint y: 50, distance: 88.9
click at [136, 51] on div "**********" at bounding box center [296, 79] width 582 height 61
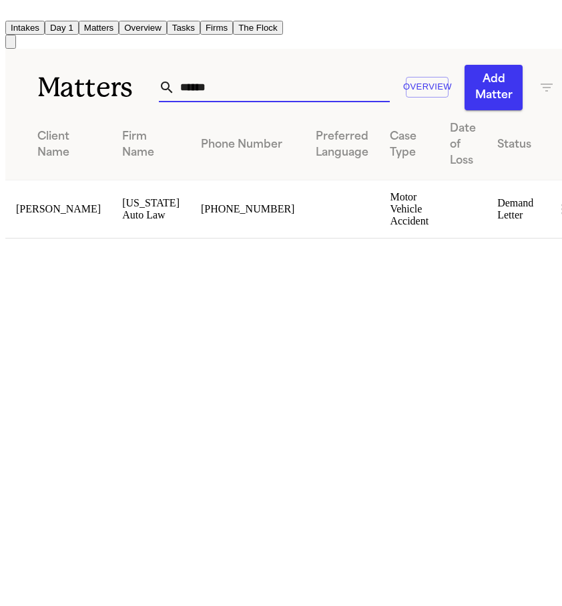
click at [41, 180] on td "[PERSON_NAME]" at bounding box center [58, 209] width 106 height 58
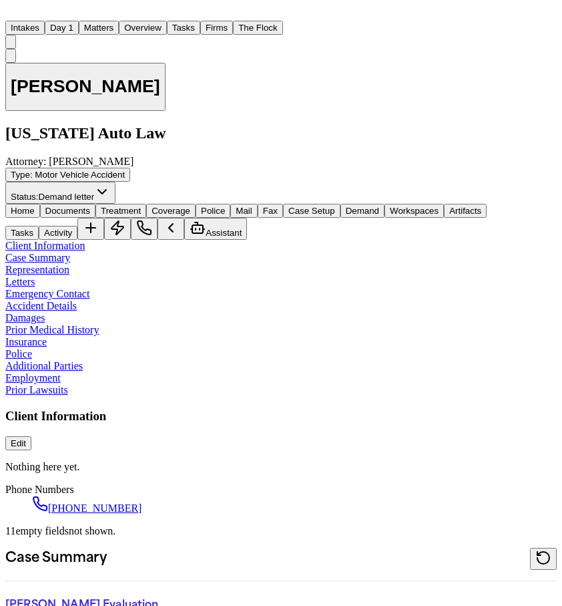
click at [77, 206] on span "Documents" at bounding box center [67, 211] width 45 height 10
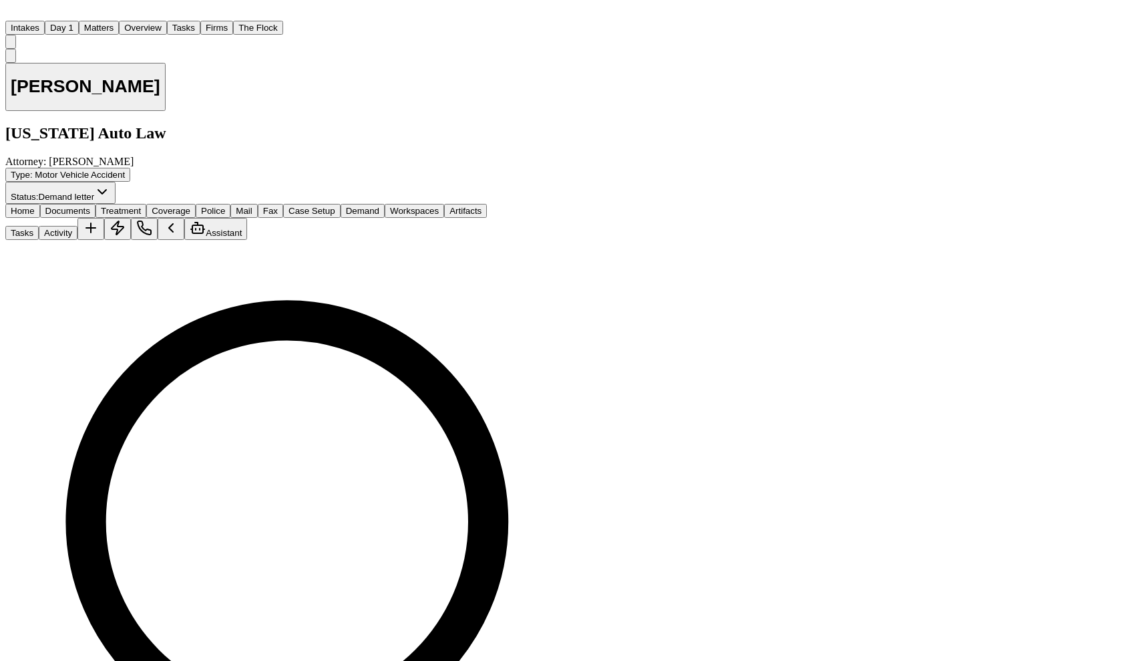
click at [99, 21] on button "Matters" at bounding box center [99, 28] width 40 height 14
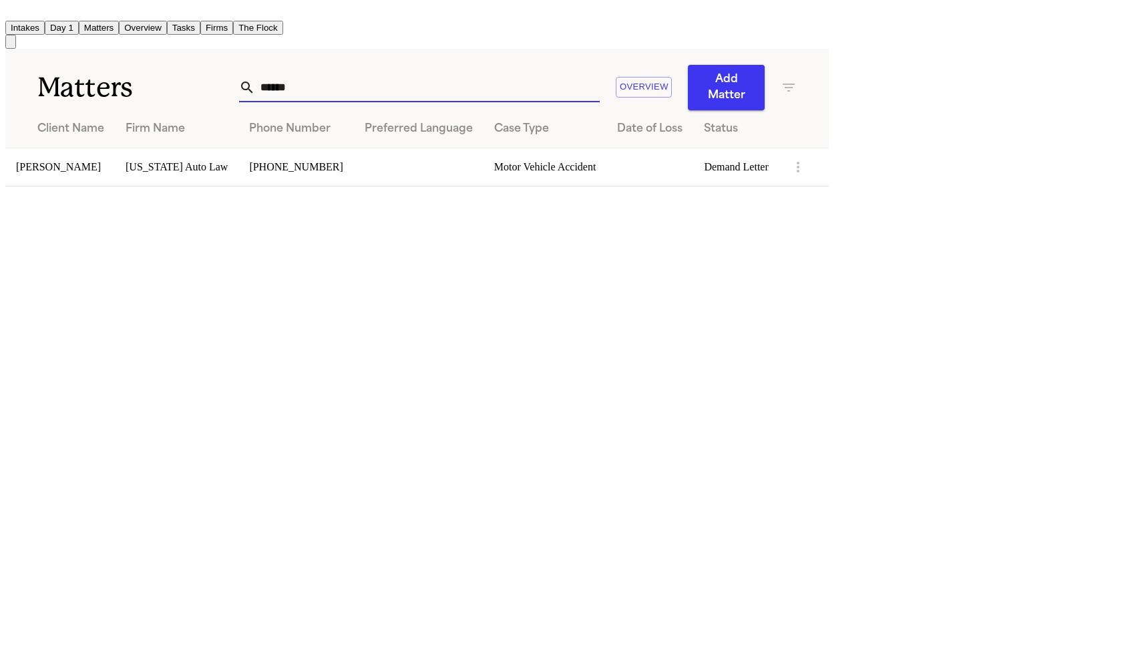
drag, startPoint x: 779, startPoint y: 63, endPoint x: 650, endPoint y: 54, distance: 129.3
click at [650, 65] on div "****** Overview Add Matter" at bounding box center [517, 87] width 557 height 45
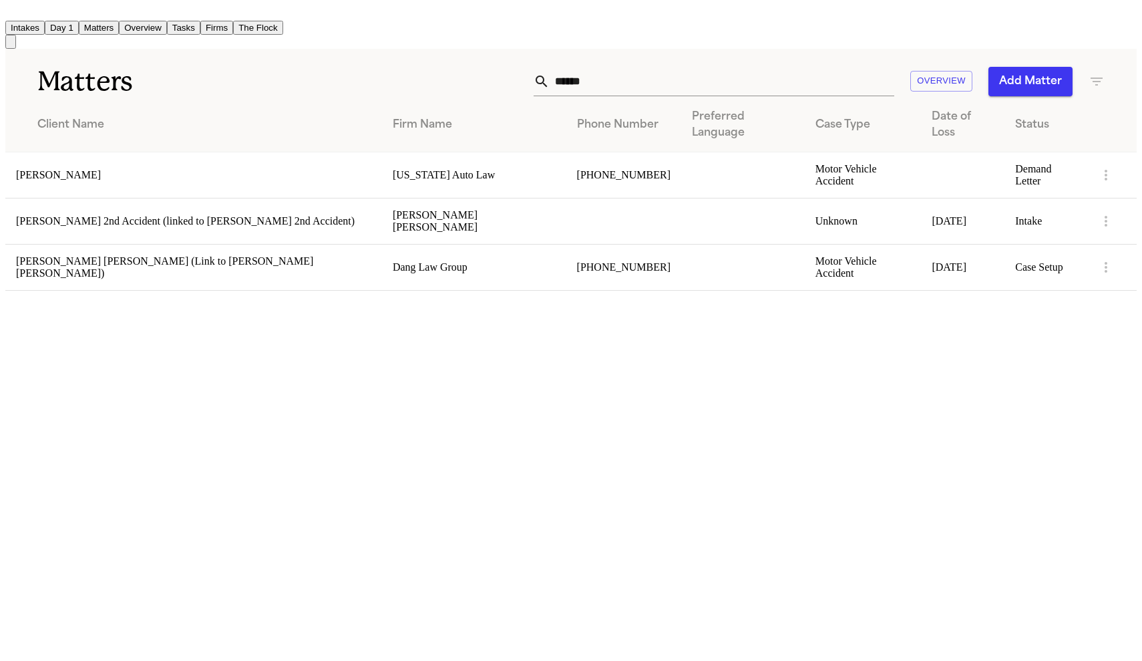
click at [251, 152] on td "[PERSON_NAME]" at bounding box center [193, 175] width 377 height 46
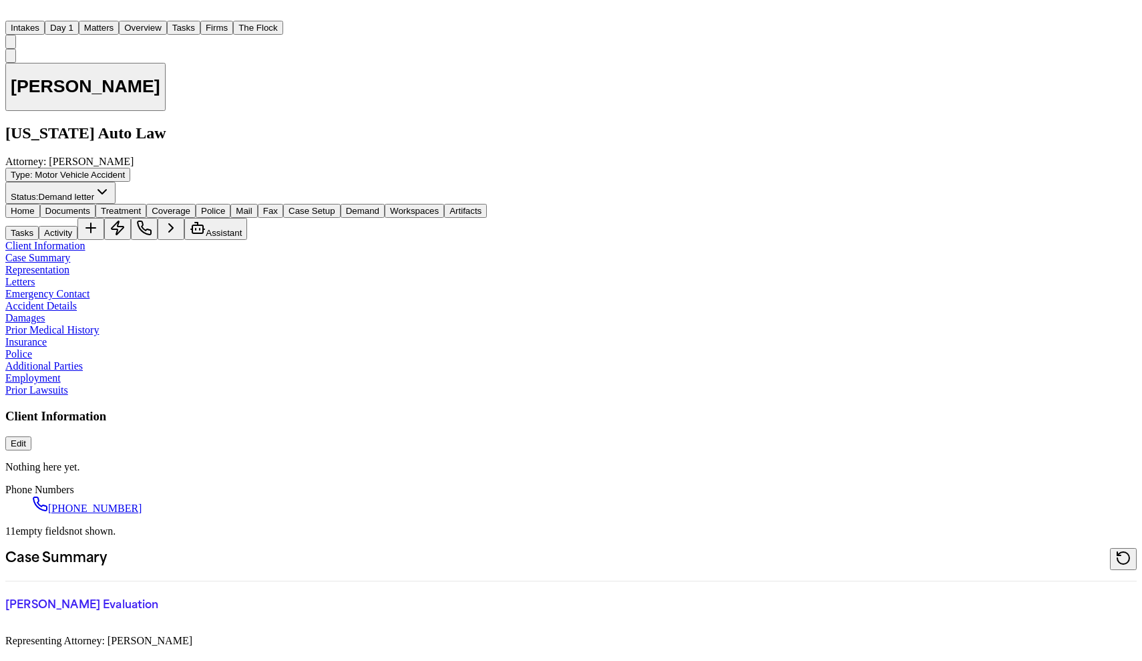
click at [77, 206] on span "Documents" at bounding box center [67, 211] width 45 height 10
